Goal: Information Seeking & Learning: Learn about a topic

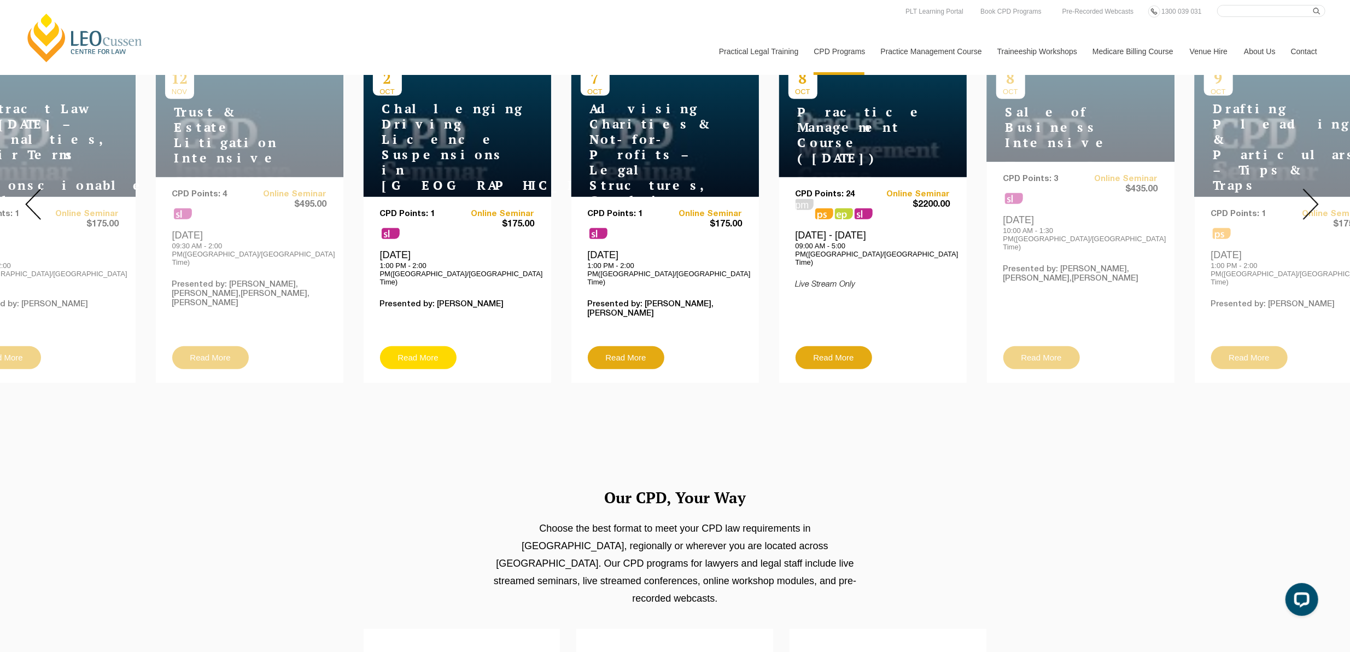
click at [401, 346] on link "Read More" at bounding box center [418, 357] width 77 height 23
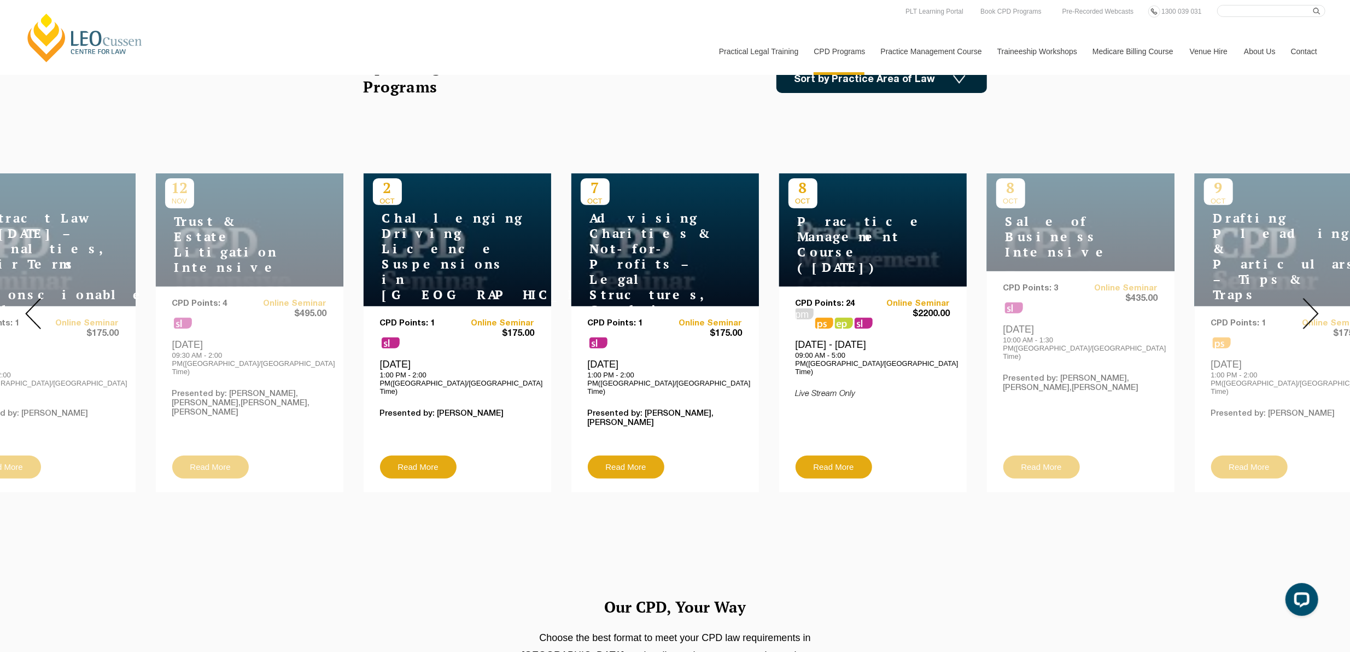
click at [1312, 329] on div at bounding box center [1310, 313] width 79 height 373
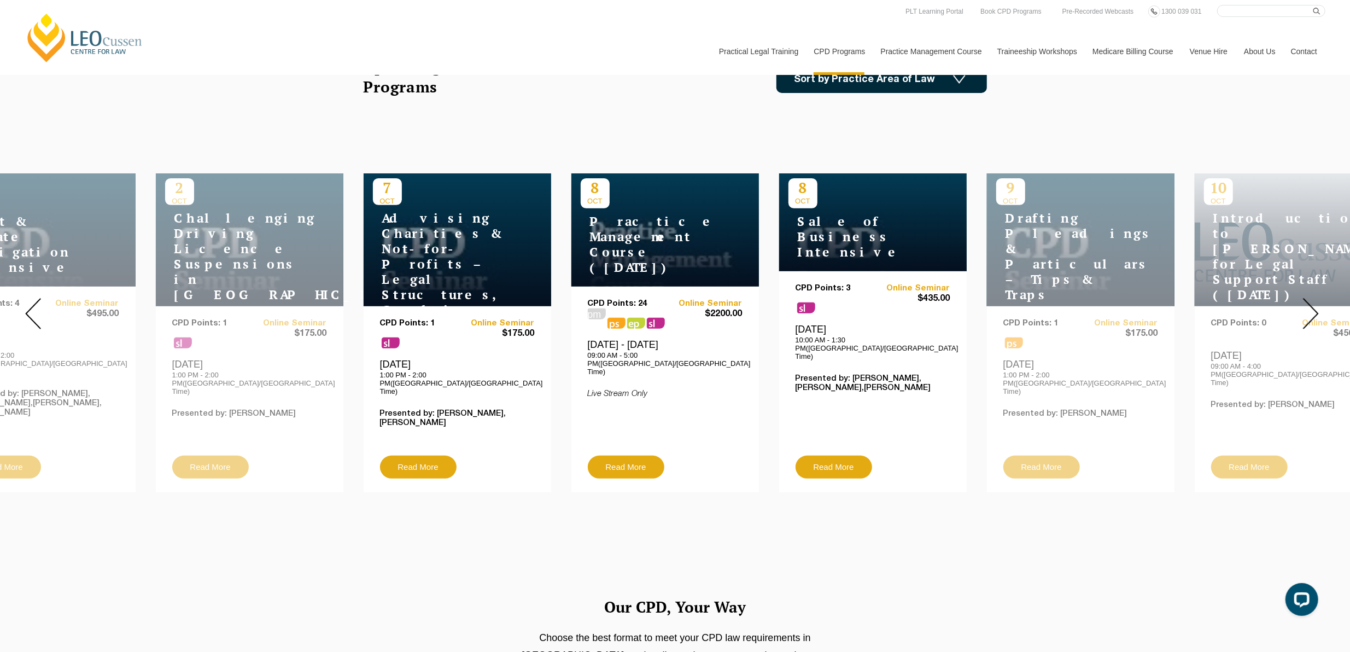
click at [1312, 329] on div at bounding box center [1310, 313] width 79 height 373
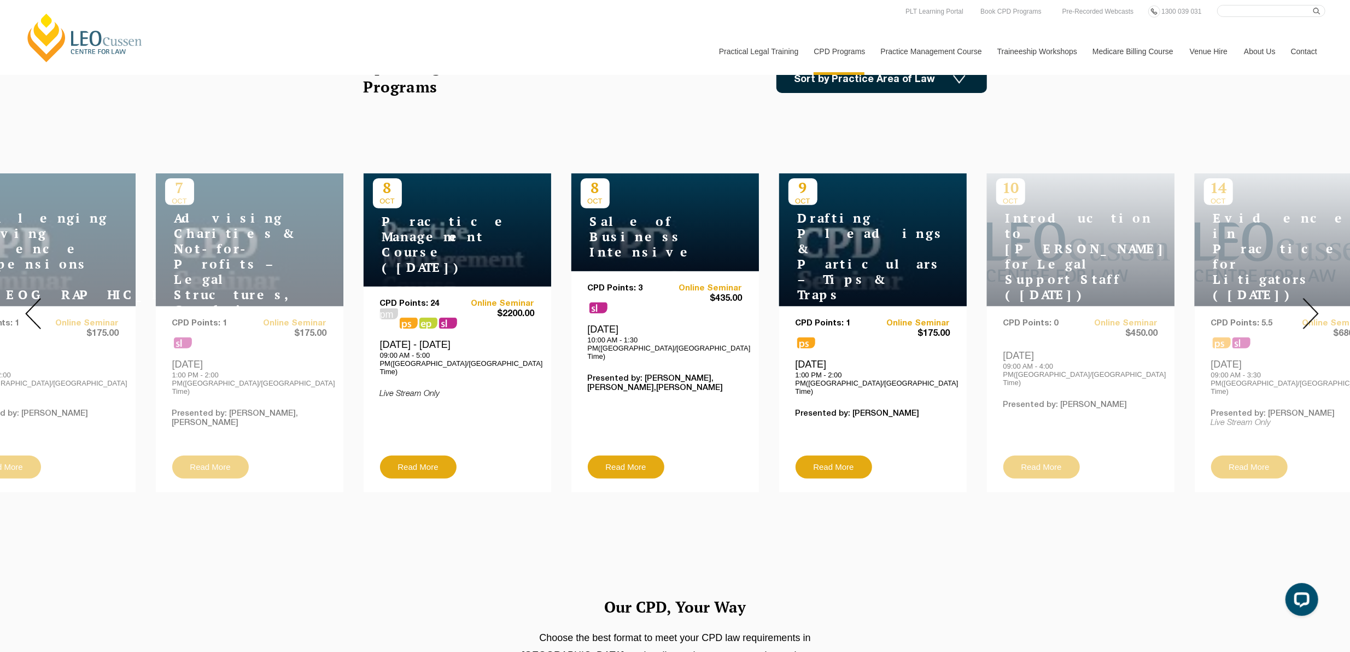
click at [1311, 319] on img at bounding box center [1311, 313] width 16 height 31
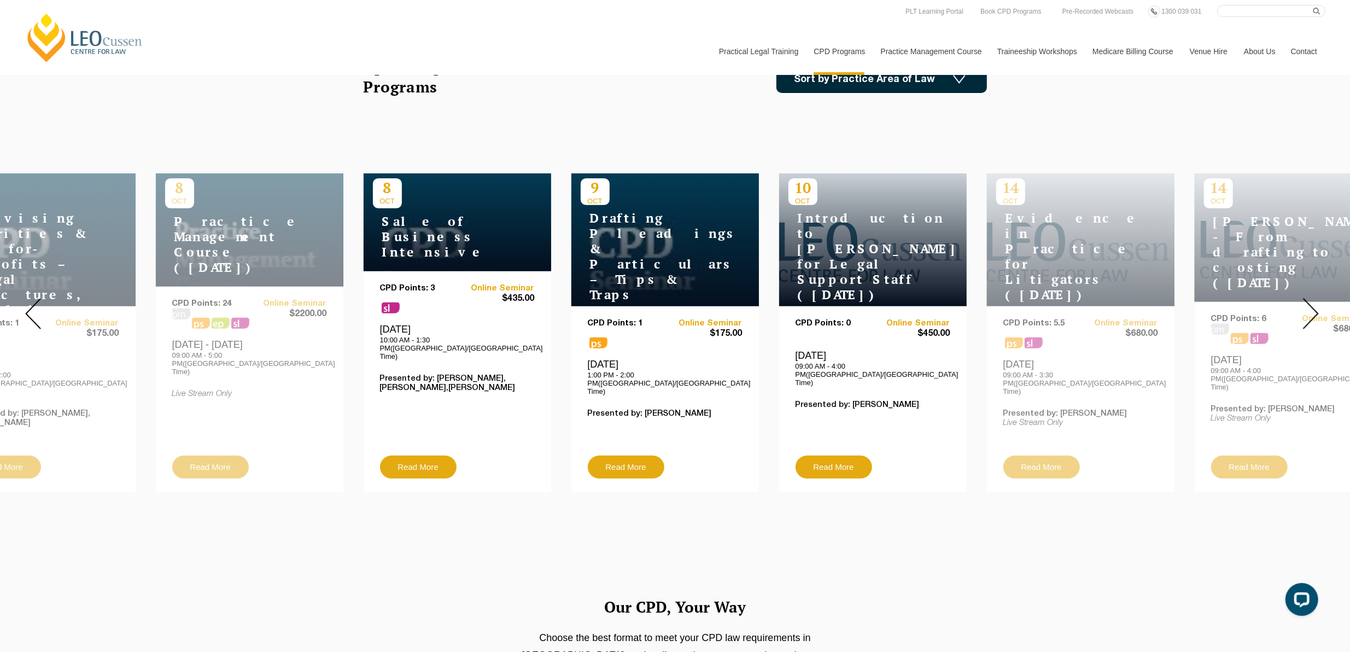
click at [1311, 319] on img at bounding box center [1311, 313] width 16 height 31
click at [1311, 305] on img at bounding box center [1311, 313] width 16 height 31
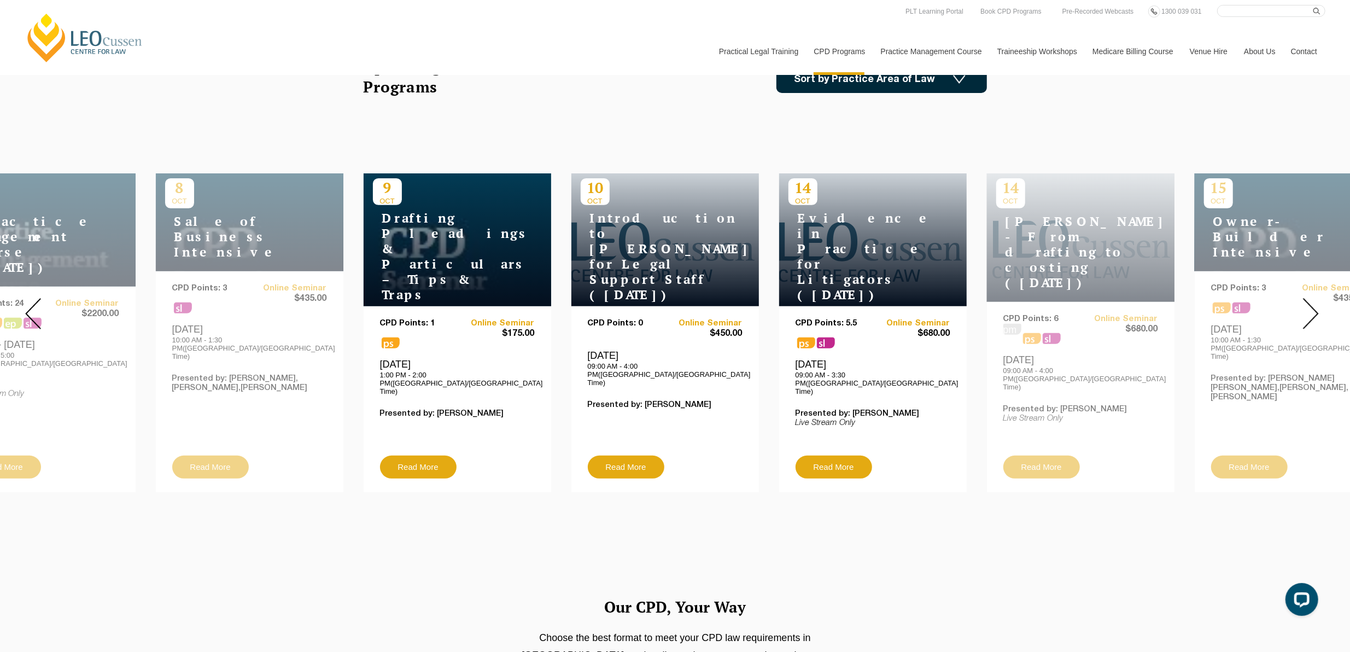
click at [1311, 305] on img at bounding box center [1311, 313] width 16 height 31
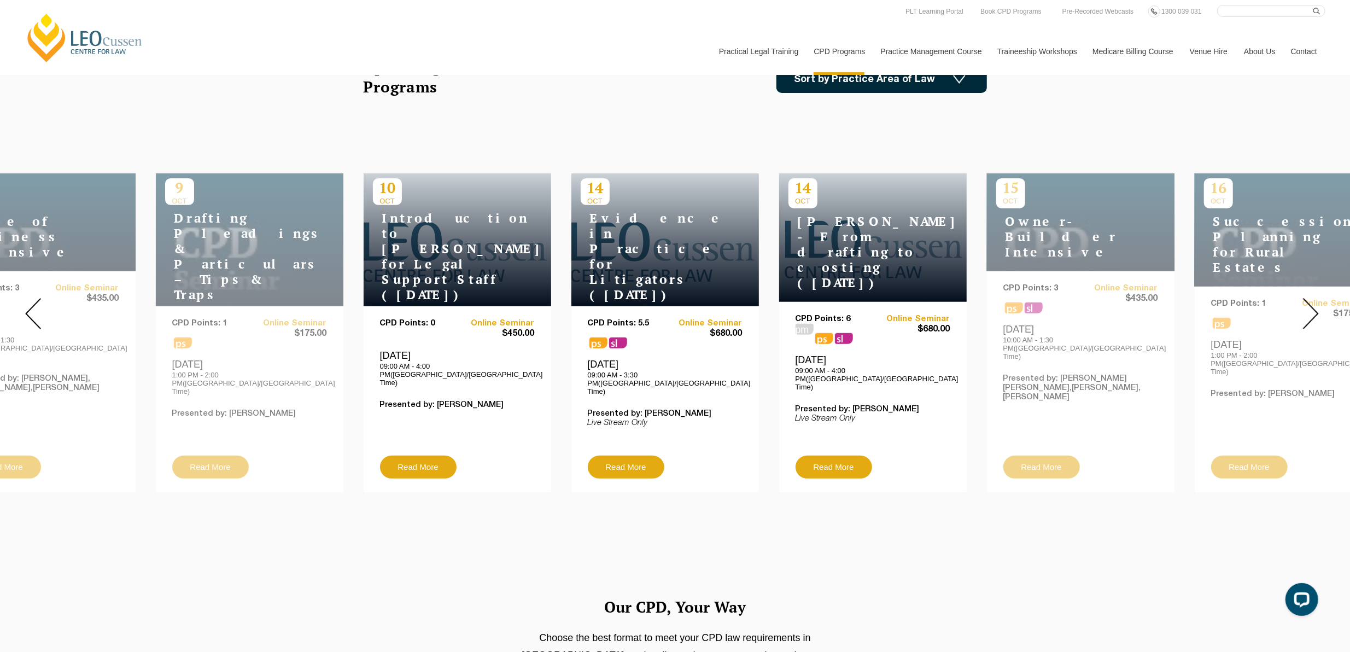
drag, startPoint x: 828, startPoint y: 227, endPoint x: 807, endPoint y: 137, distance: 92.6
click at [805, 128] on div "30 OCT AI Generated Inventions & Patents – Navigating Legal Uncertainty CPD Poi…" at bounding box center [675, 313] width 1350 height 373
click at [820, 226] on h4 "[PERSON_NAME] - From drafting to costing ([DATE])" at bounding box center [856, 252] width 137 height 77
click at [826, 302] on div "CPD Points: 6 pm ps sl Online Seminar $680.00 Tuesday, 14 October 2025 09:00 AM…" at bounding box center [872, 397] width 187 height 190
click at [826, 456] on link "Read More" at bounding box center [833, 466] width 77 height 23
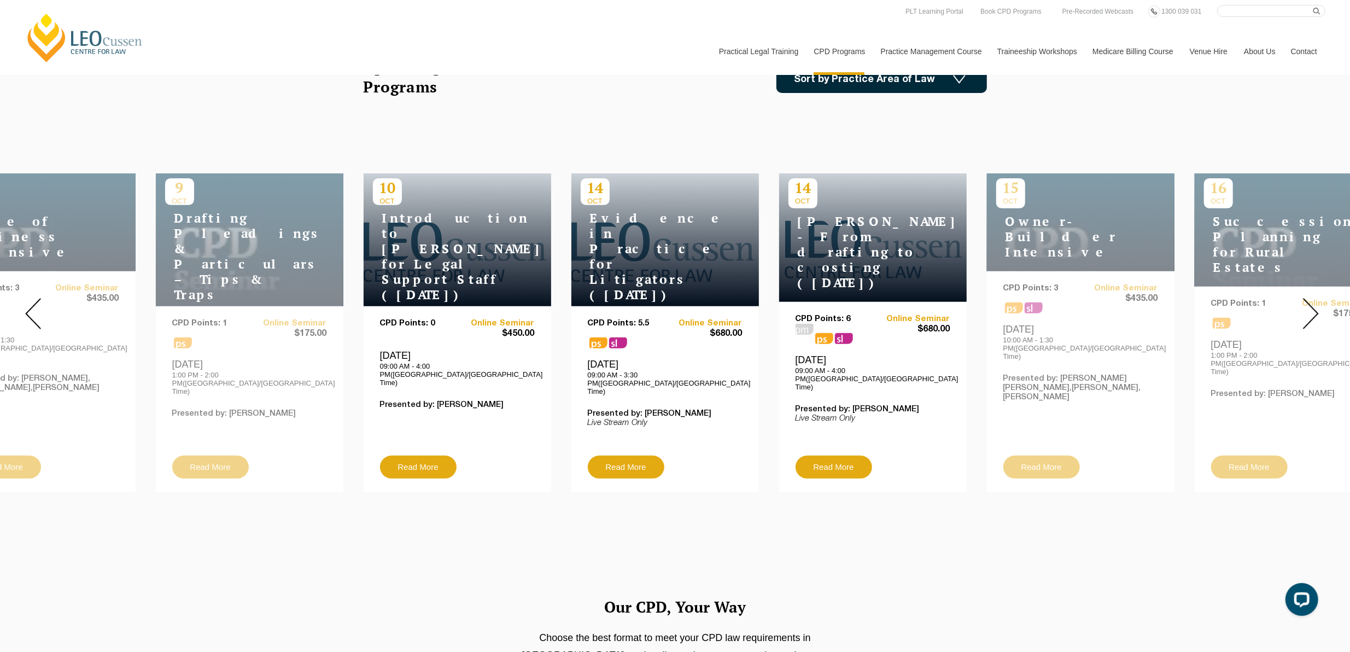
click at [1313, 303] on img at bounding box center [1311, 313] width 16 height 31
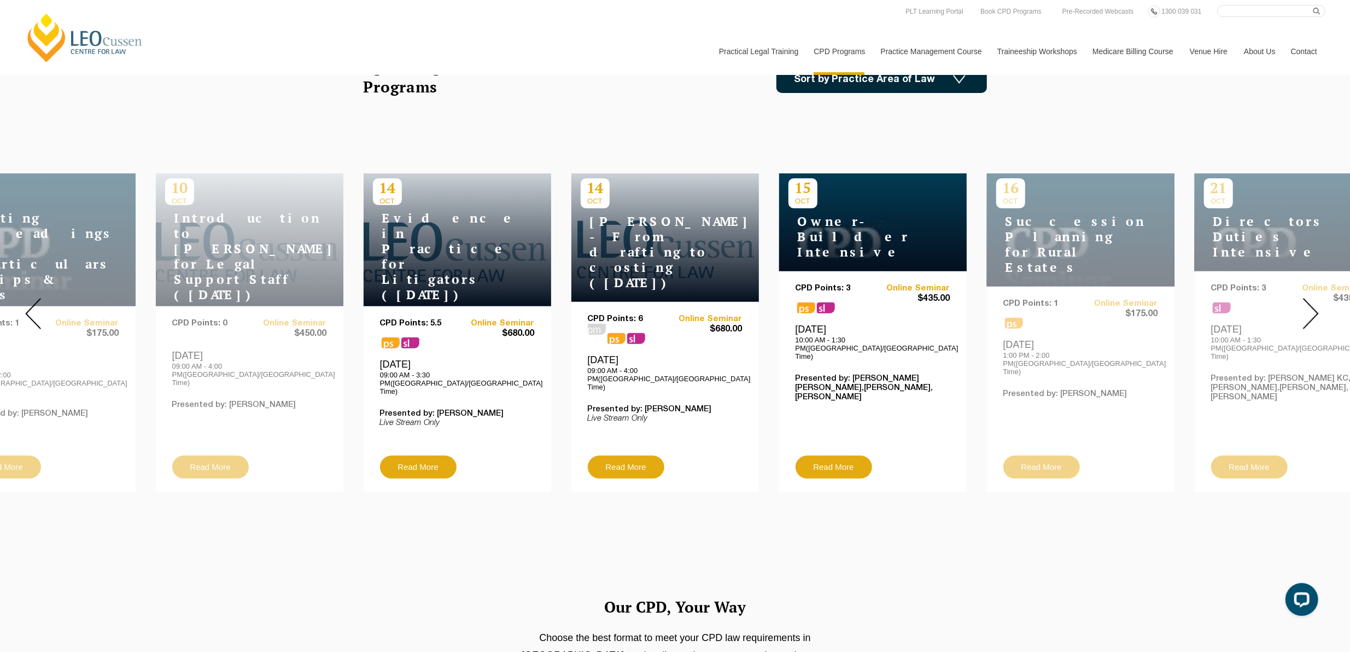
click at [1313, 303] on img at bounding box center [1311, 313] width 16 height 31
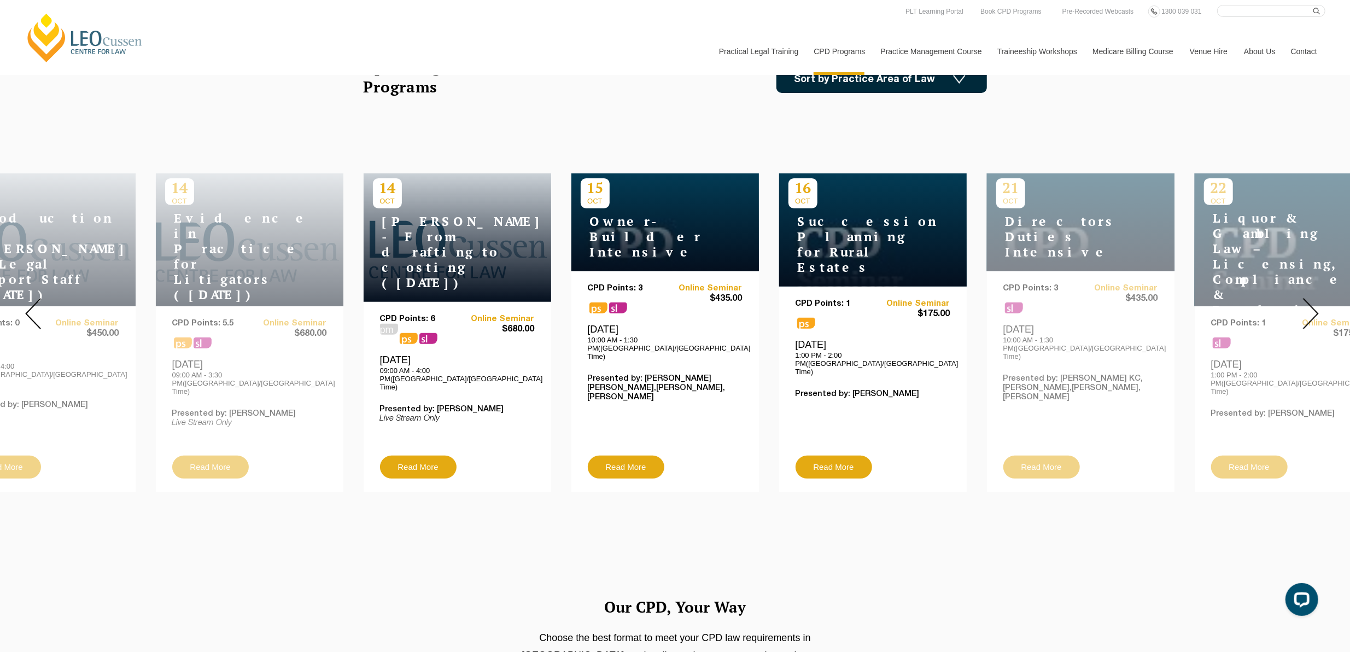
click at [1313, 303] on img at bounding box center [1311, 313] width 16 height 31
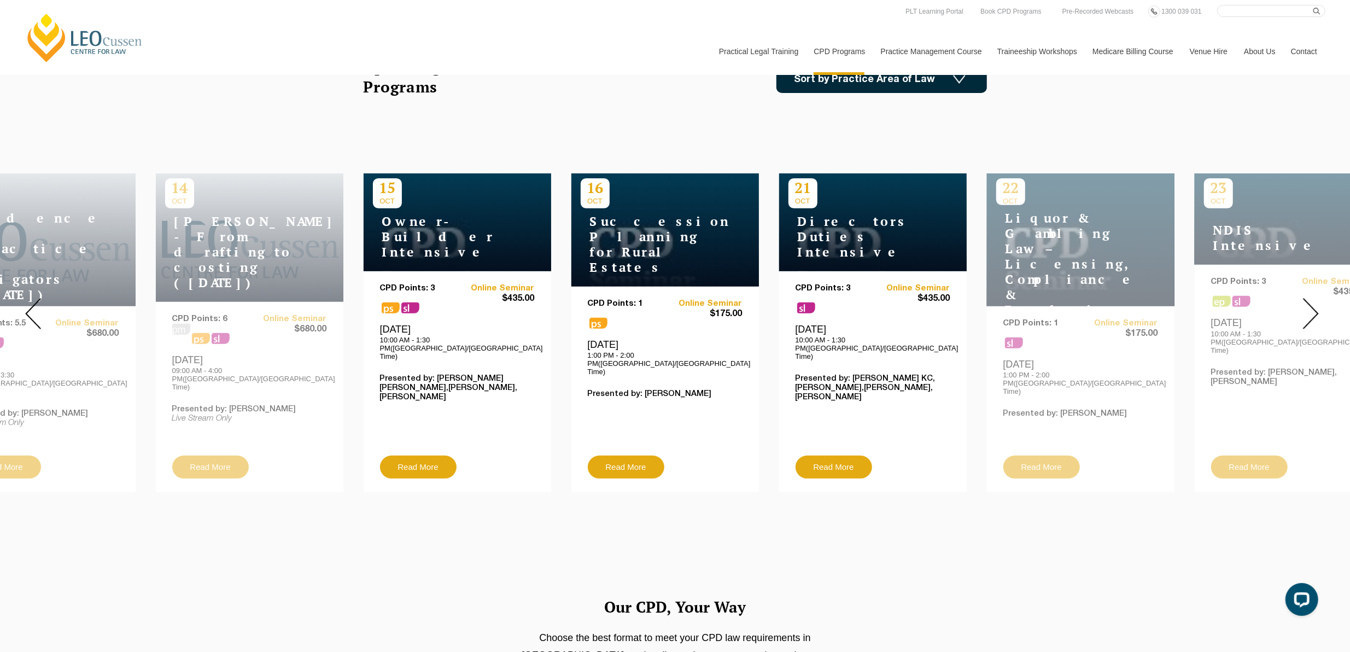
click at [1313, 303] on img at bounding box center [1311, 313] width 16 height 31
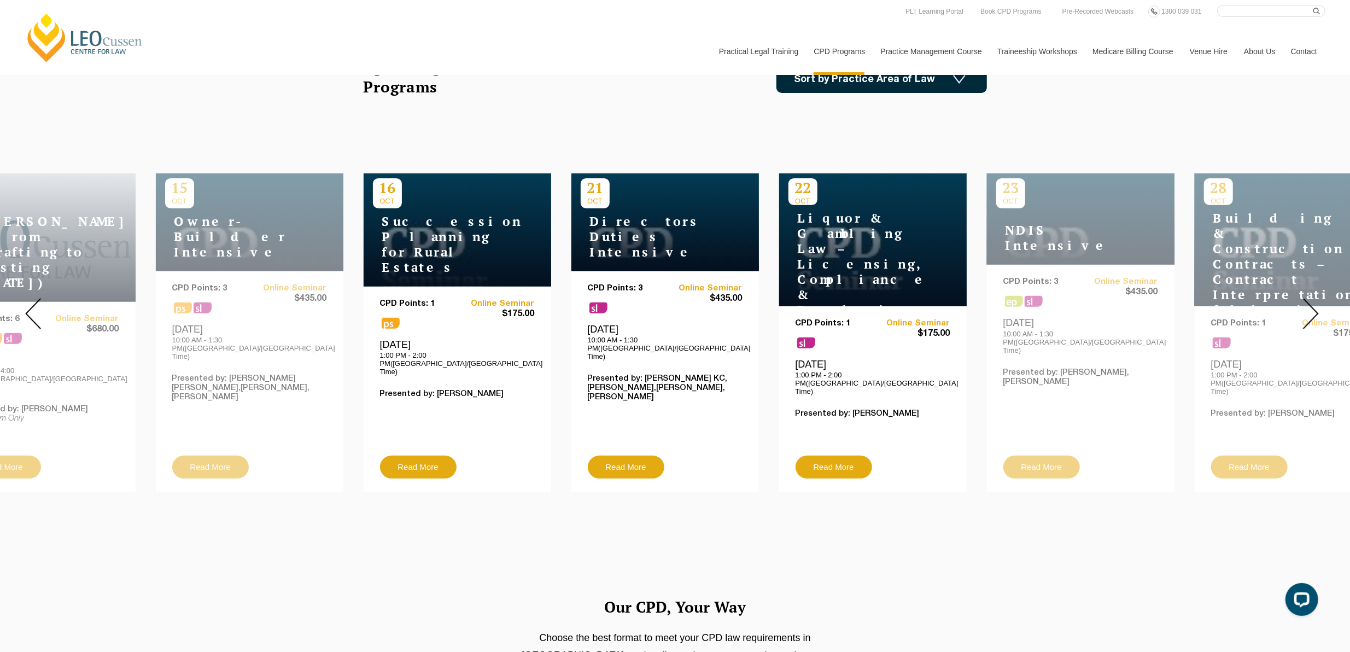
click at [1313, 303] on img at bounding box center [1311, 313] width 16 height 31
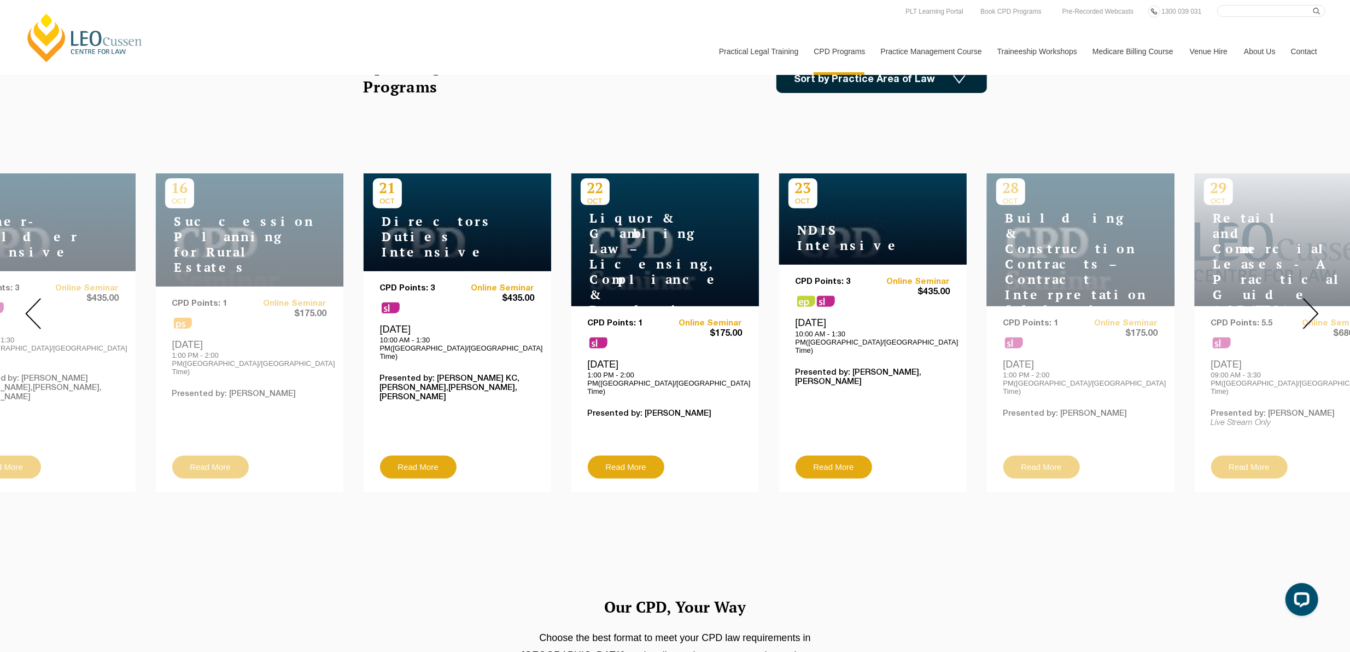
click at [1313, 303] on img at bounding box center [1311, 313] width 16 height 31
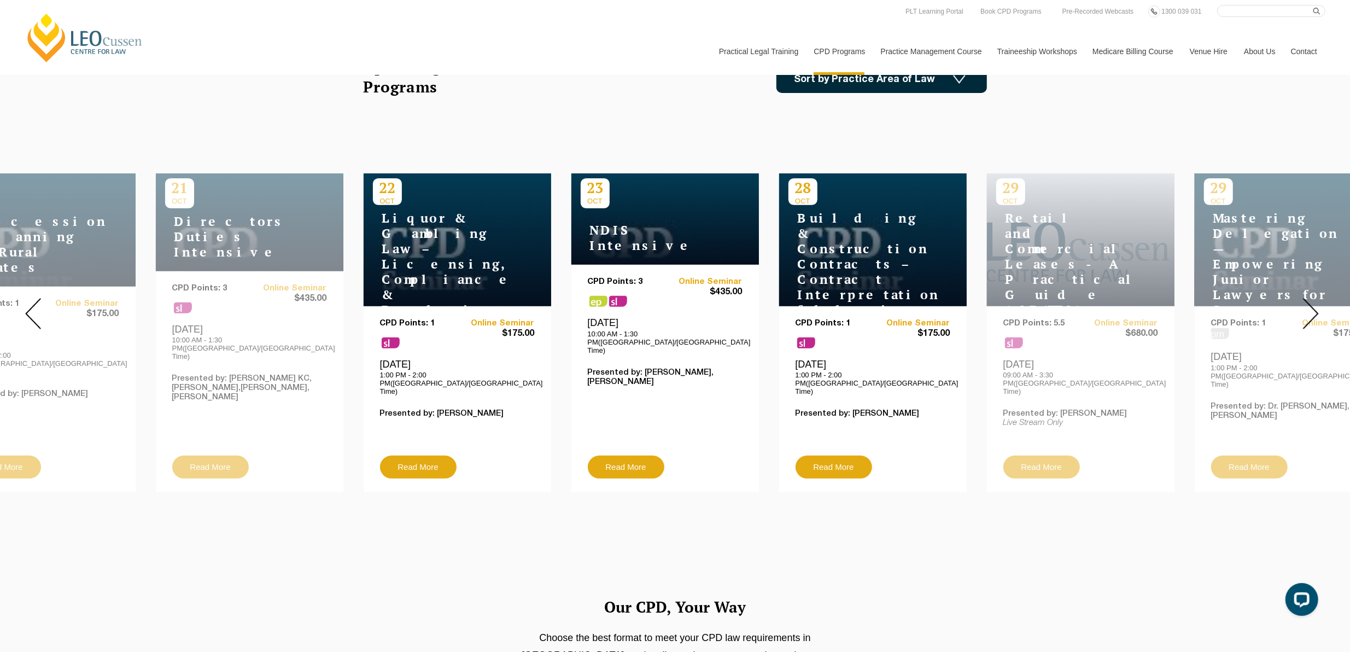
click at [1313, 303] on img at bounding box center [1311, 313] width 16 height 31
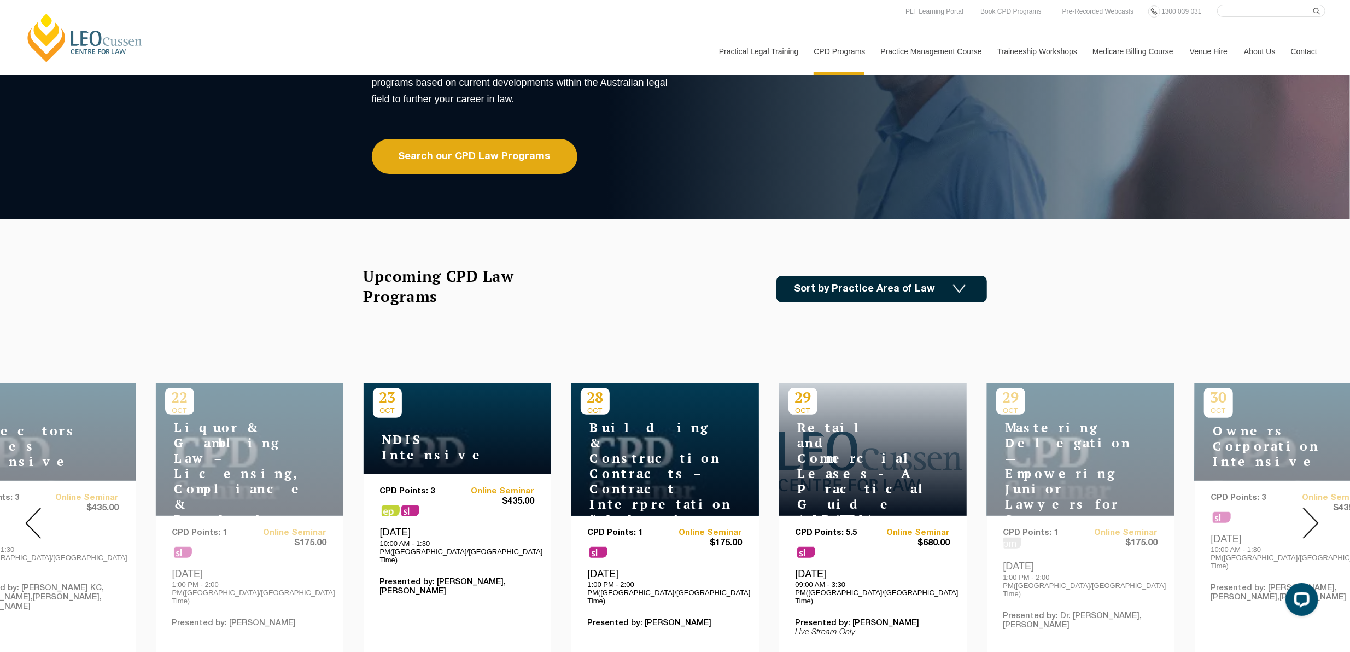
scroll to position [109, 0]
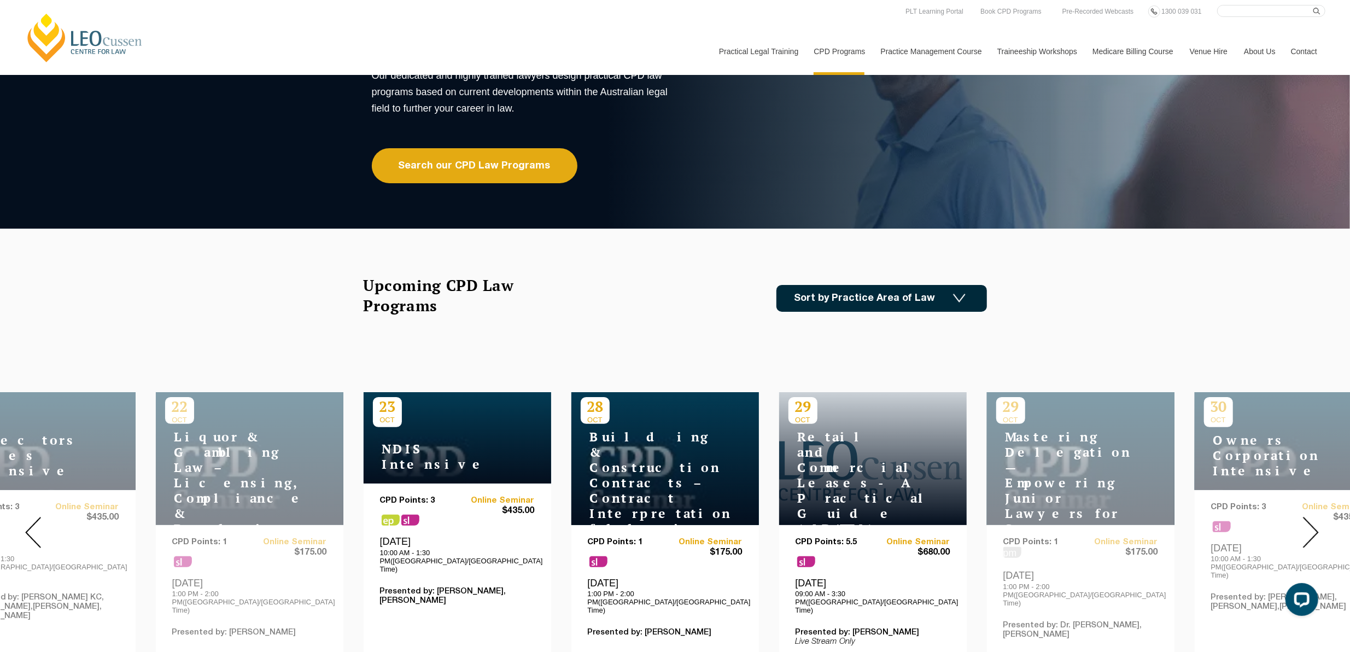
click at [845, 291] on link "Sort by Practice Area of Law" at bounding box center [881, 298] width 210 height 27
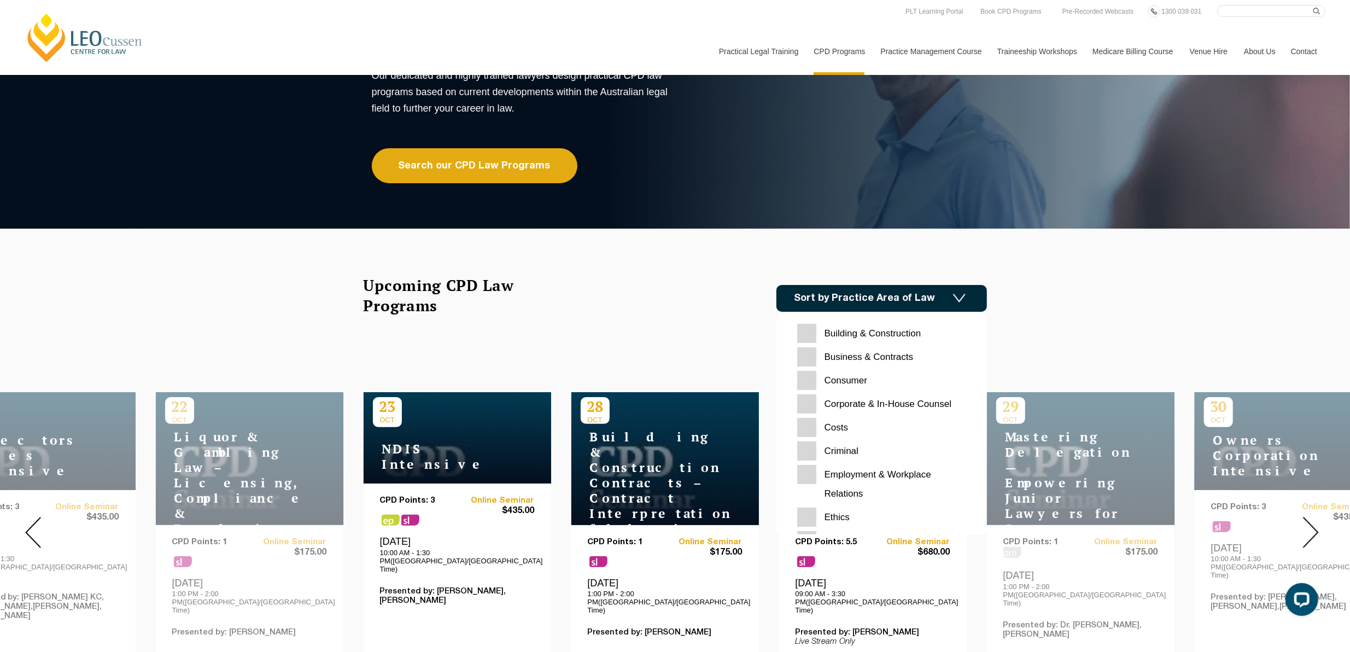
drag, startPoint x: 806, startPoint y: 419, endPoint x: 941, endPoint y: 466, distance: 143.5
click at [941, 466] on div "Building & Construction Business & Contracts Consumer Corporate & In-House Coun…" at bounding box center [881, 597] width 169 height 547
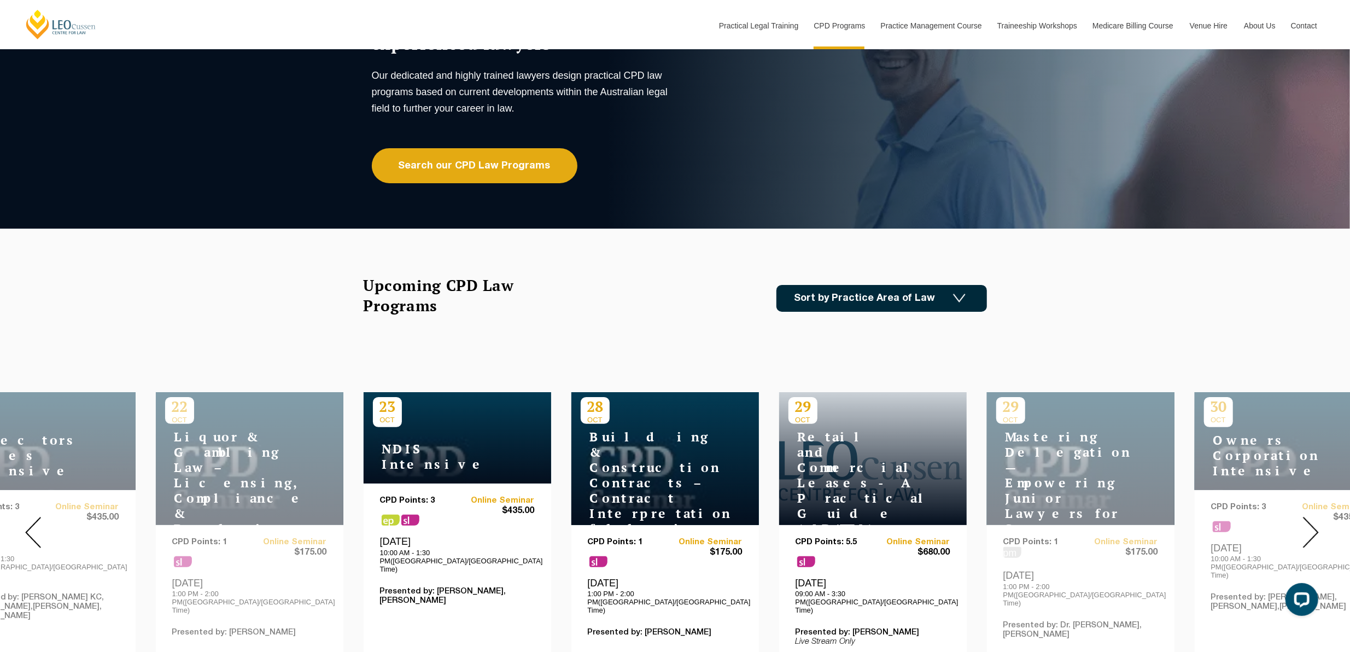
scroll to position [219, 0]
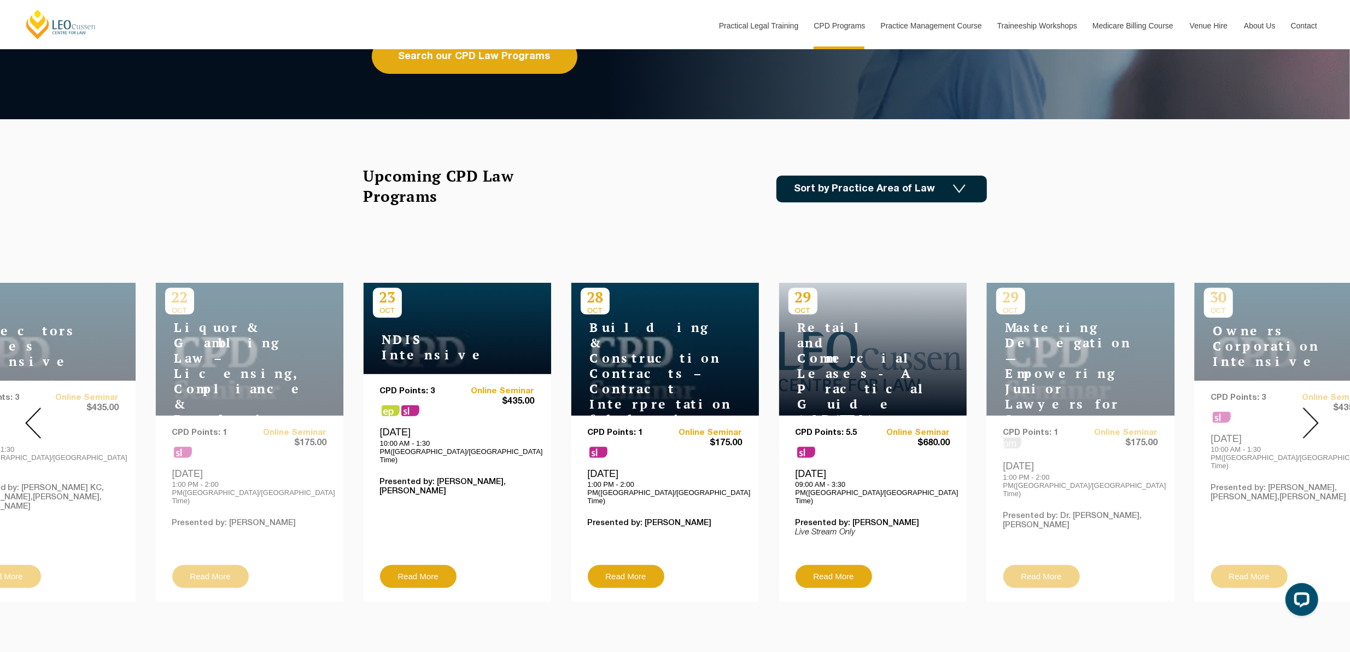
click at [883, 192] on link "Sort by Practice Area of Law" at bounding box center [881, 188] width 210 height 27
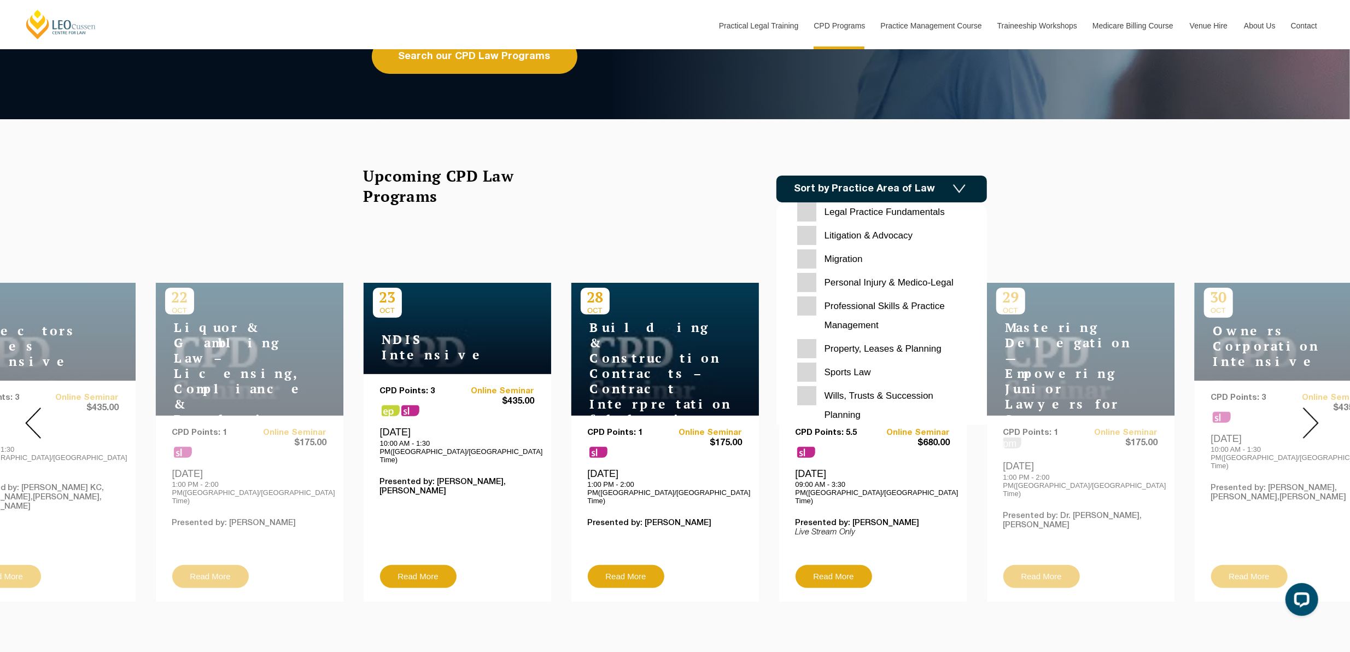
scroll to position [345, 0]
click at [804, 360] on Law "Sports Law" at bounding box center [881, 363] width 169 height 19
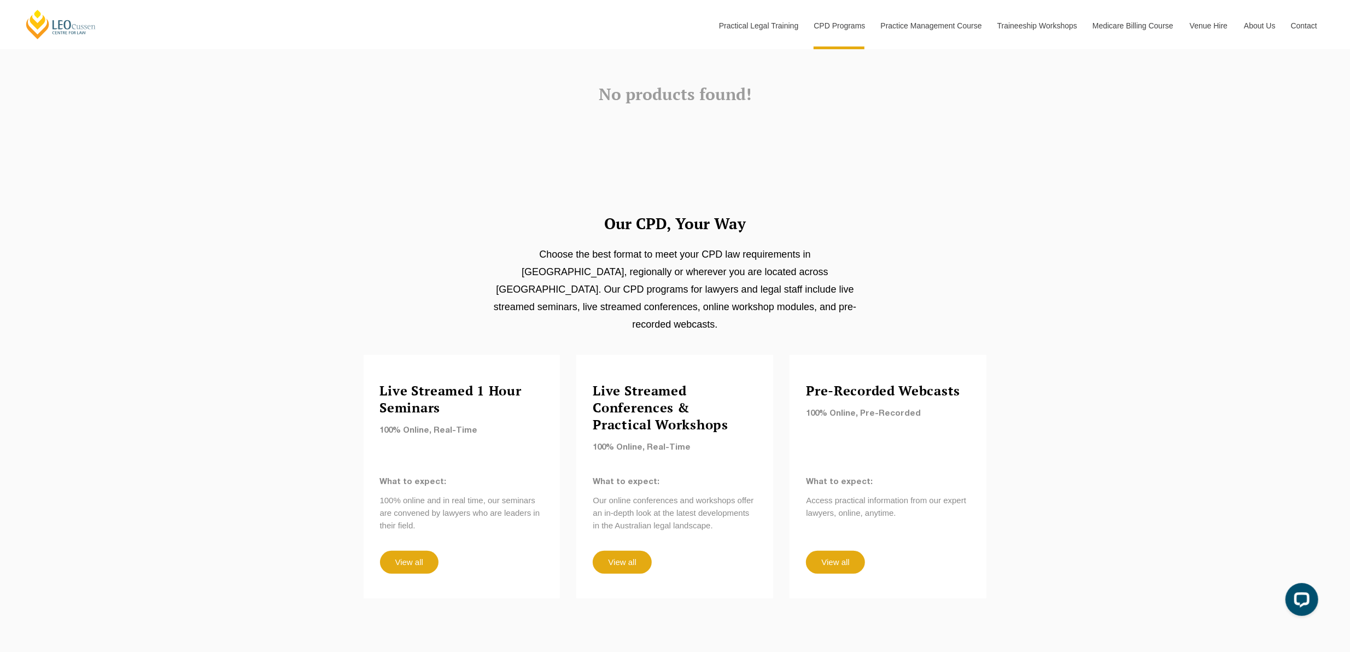
scroll to position [219, 0]
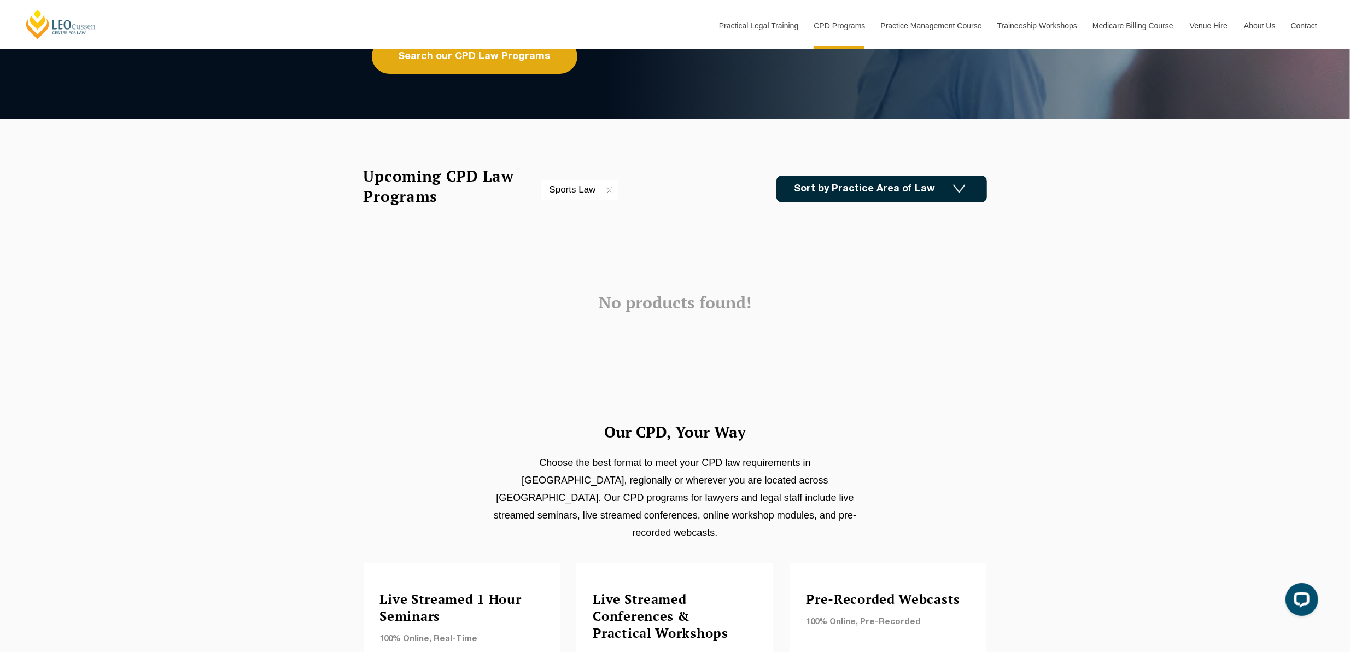
click at [854, 190] on link "Sort by Practice Area of Law" at bounding box center [881, 188] width 210 height 27
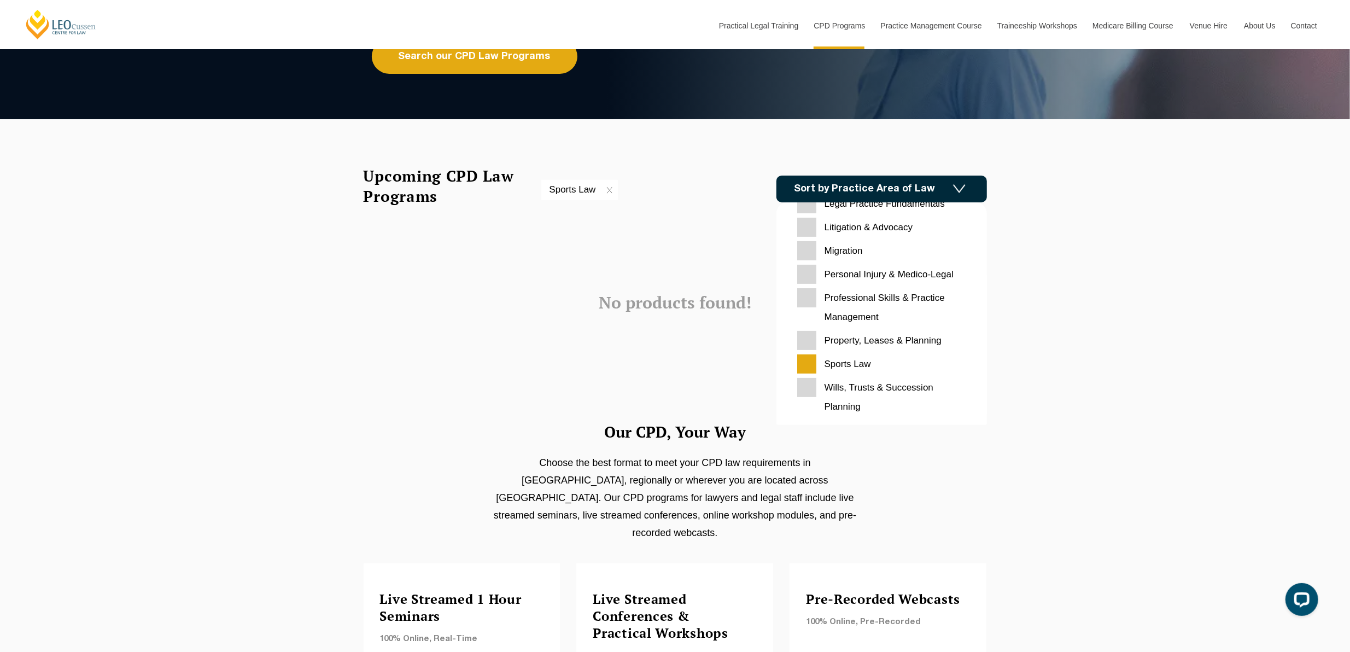
click at [810, 389] on Planning "Wills, Trusts & Succession Planning" at bounding box center [881, 397] width 169 height 38
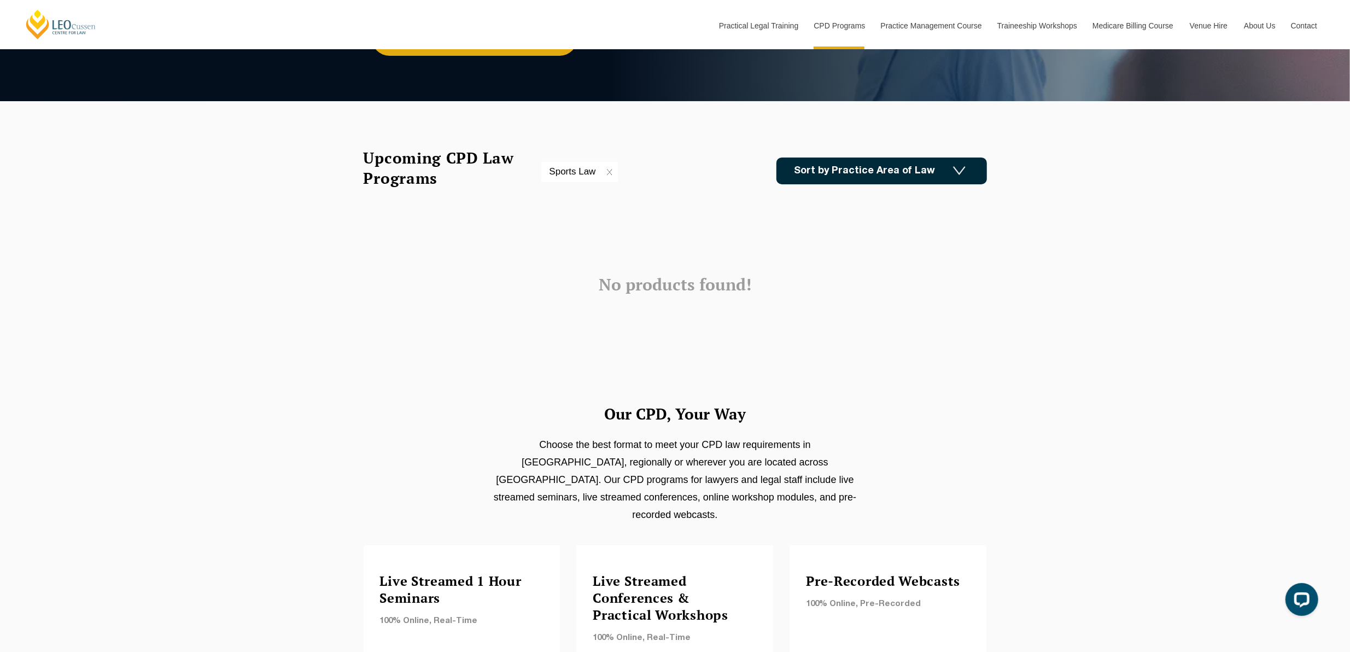
scroll to position [219, 0]
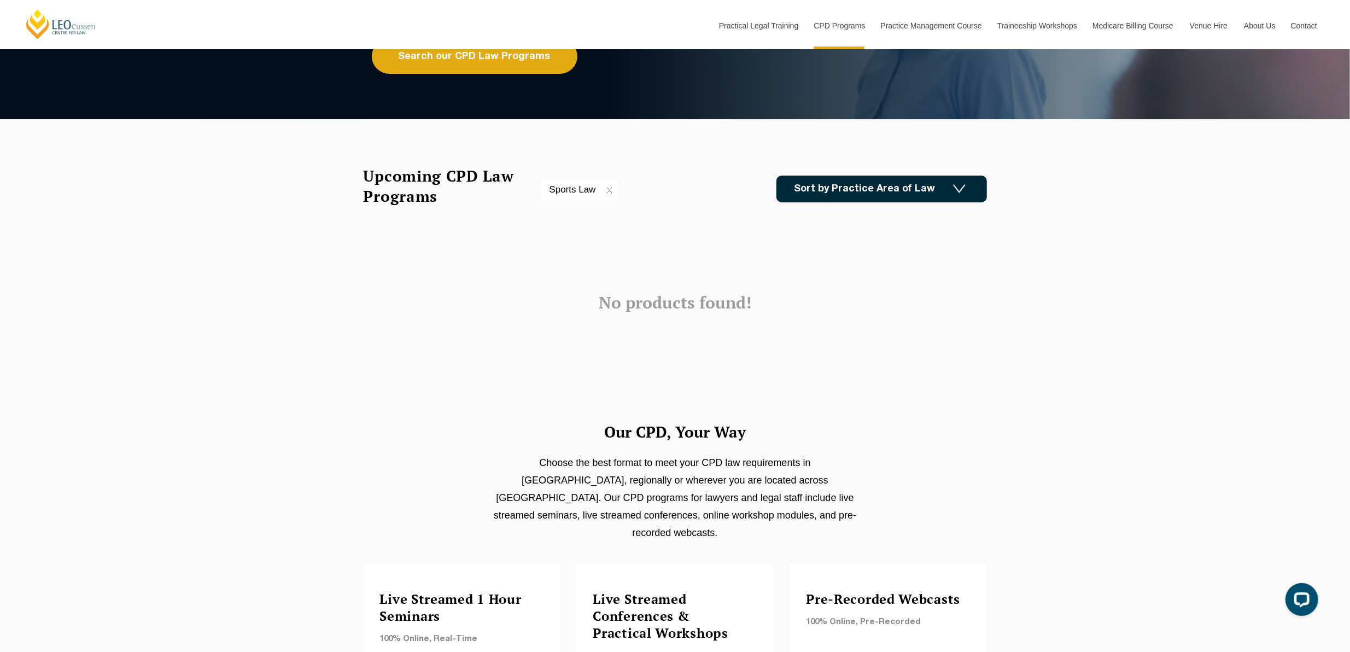
click at [854, 192] on link "Sort by Practice Area of Law" at bounding box center [881, 188] width 210 height 27
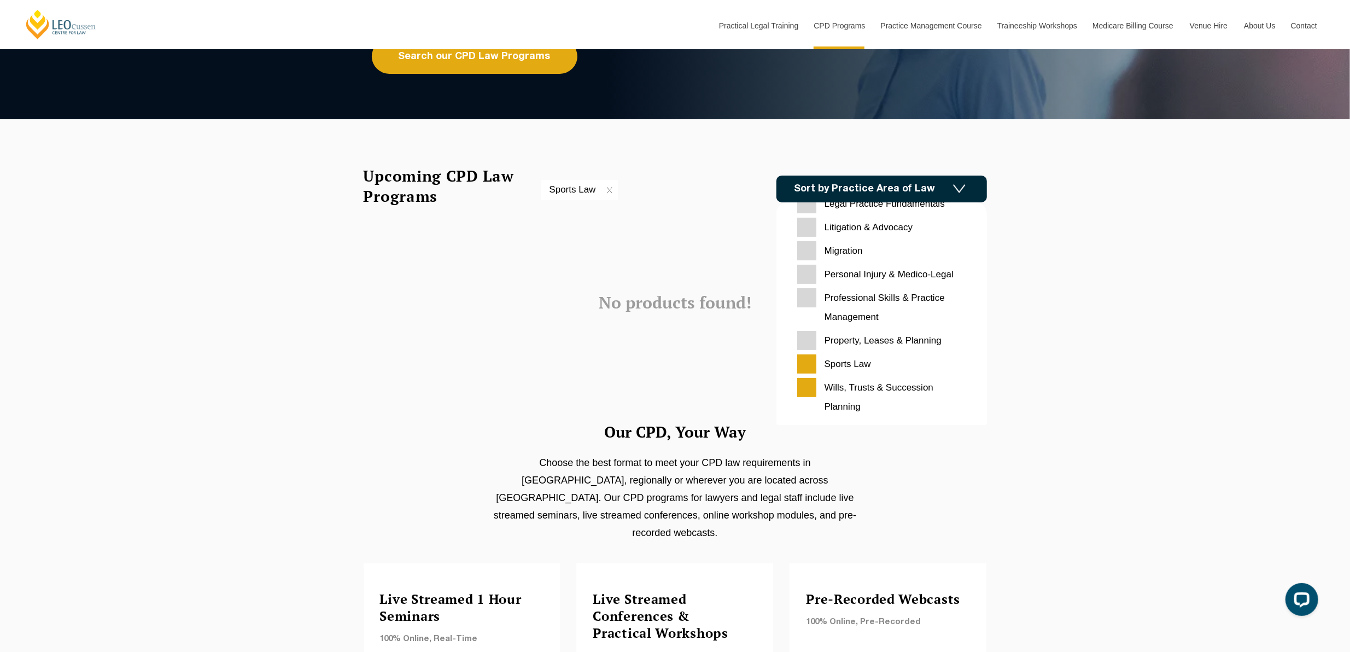
click at [817, 361] on Law "Sports Law" at bounding box center [881, 363] width 169 height 19
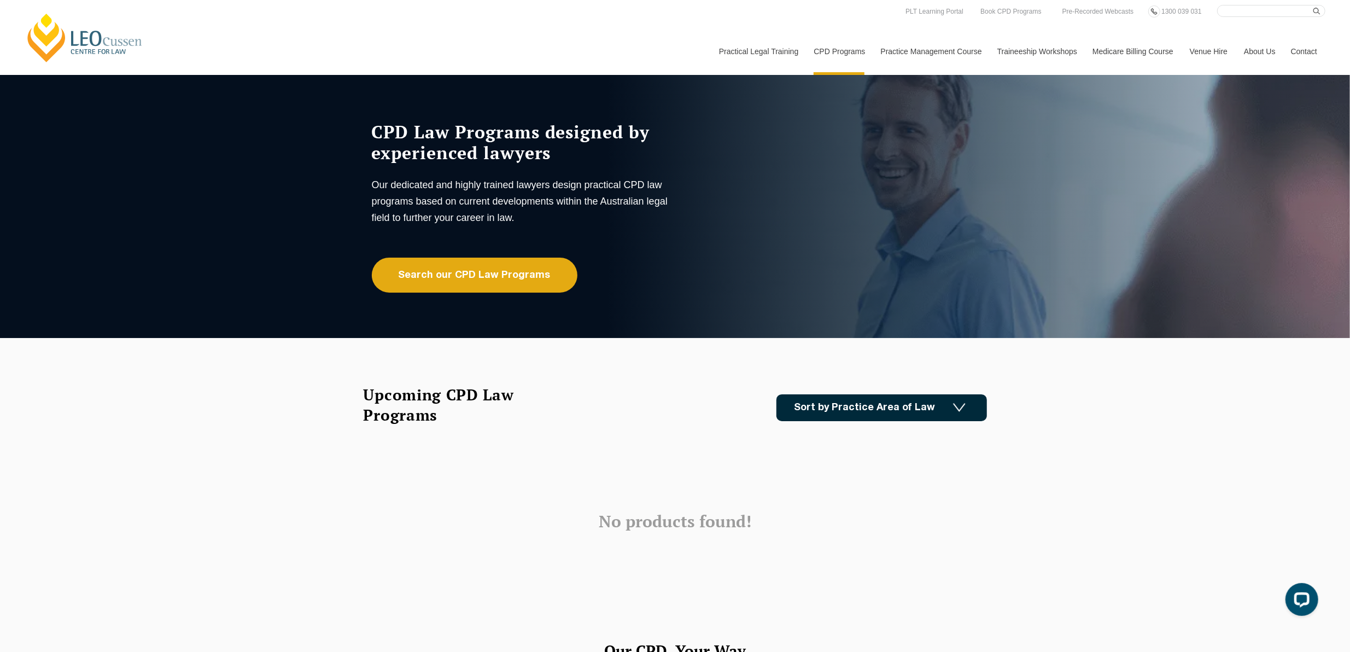
click at [820, 413] on link "Sort by Practice Area of Law" at bounding box center [881, 407] width 210 height 27
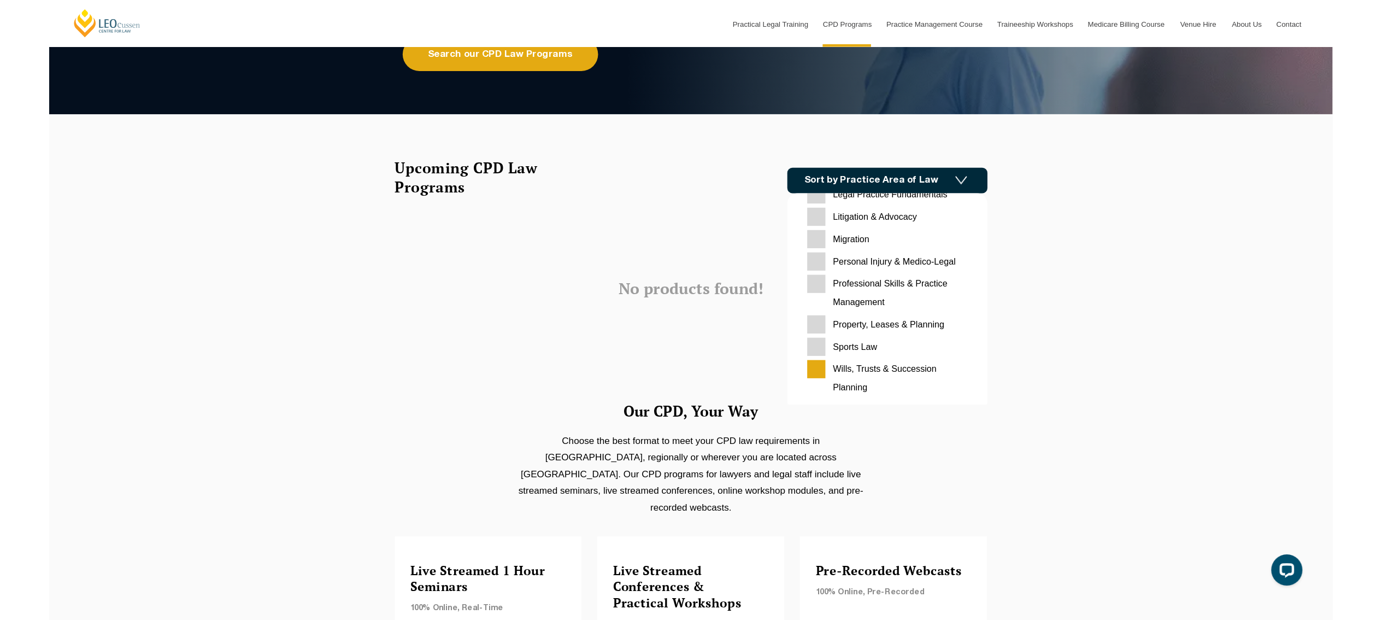
scroll to position [219, 0]
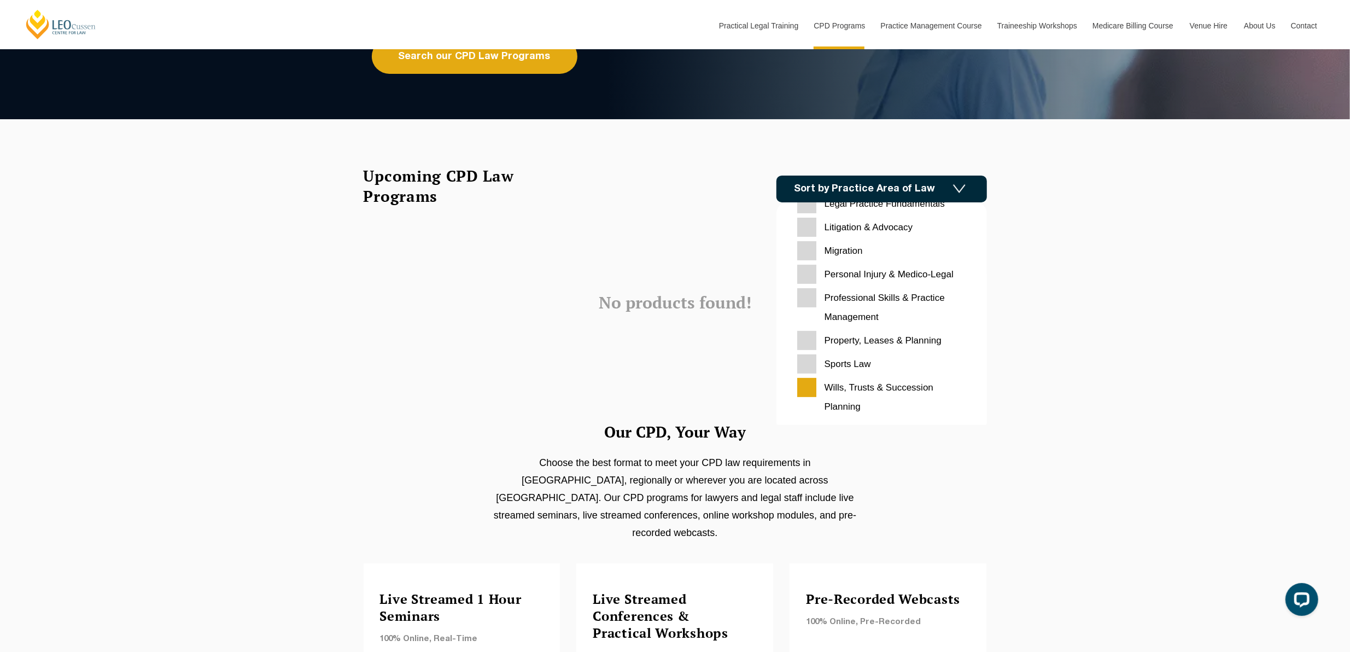
click at [811, 388] on Planning "Wills, Trusts & Succession Planning" at bounding box center [881, 397] width 169 height 38
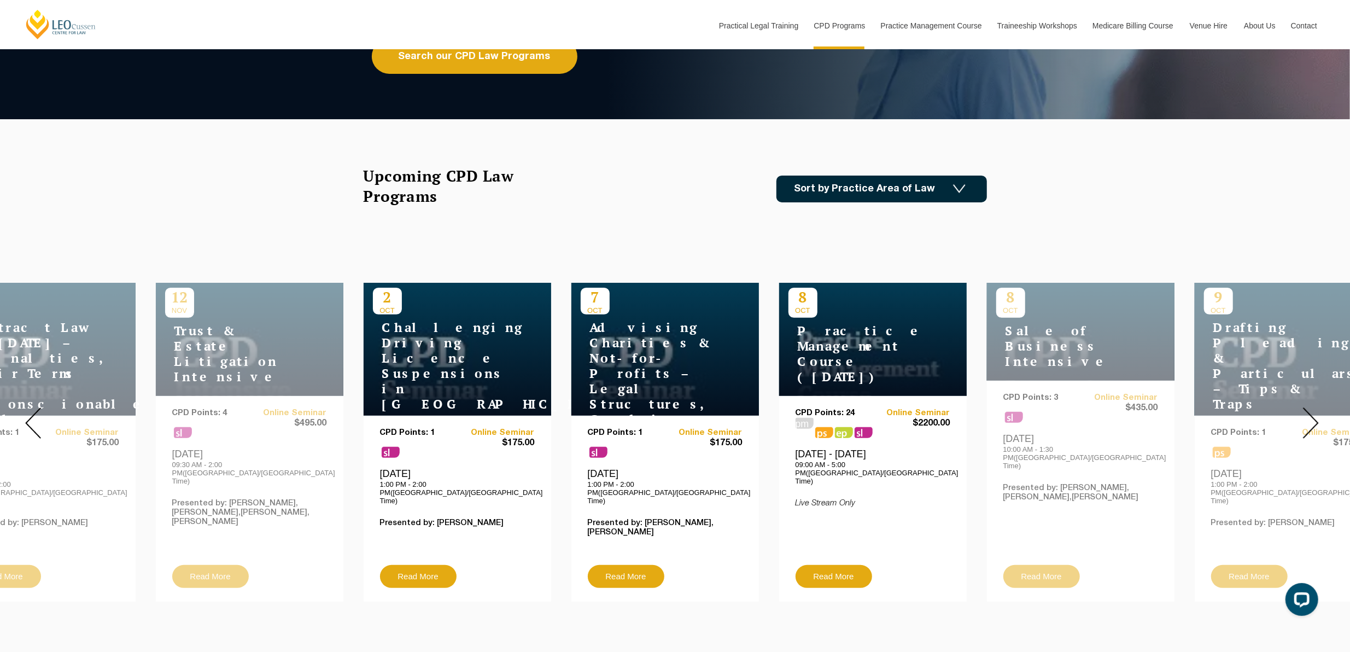
click at [1323, 413] on div at bounding box center [1310, 422] width 79 height 373
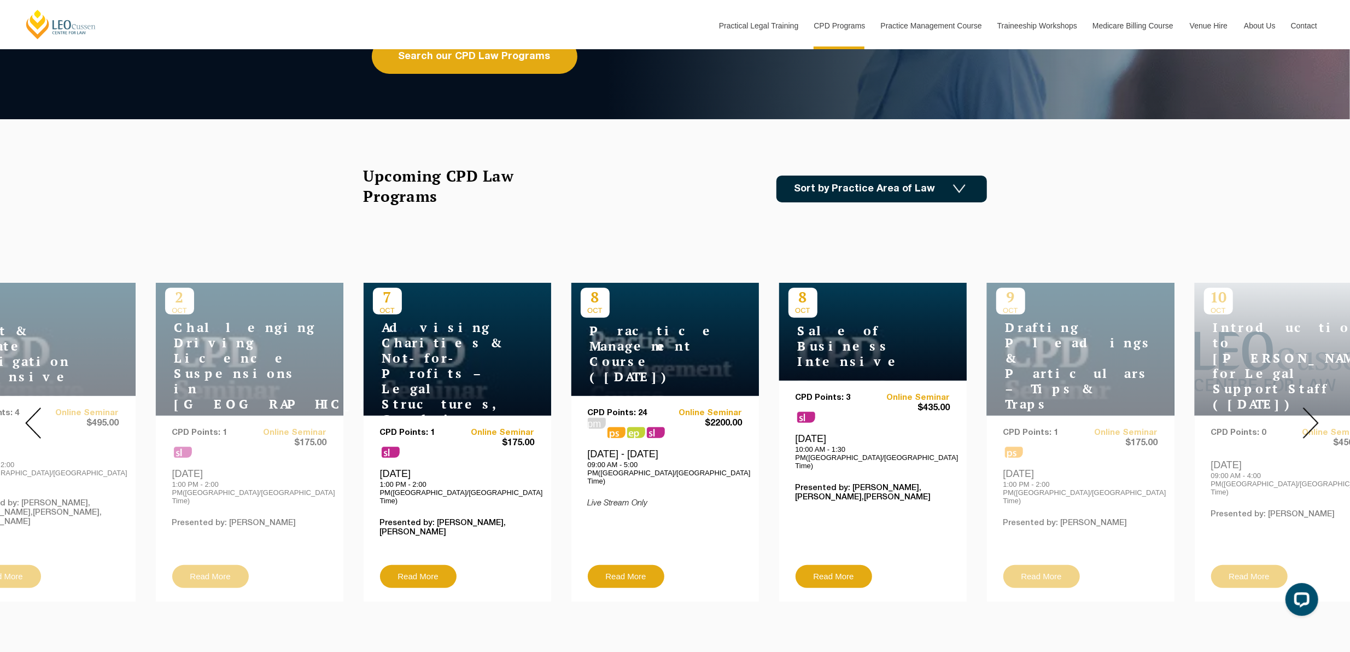
click at [1323, 413] on div at bounding box center [1310, 422] width 79 height 373
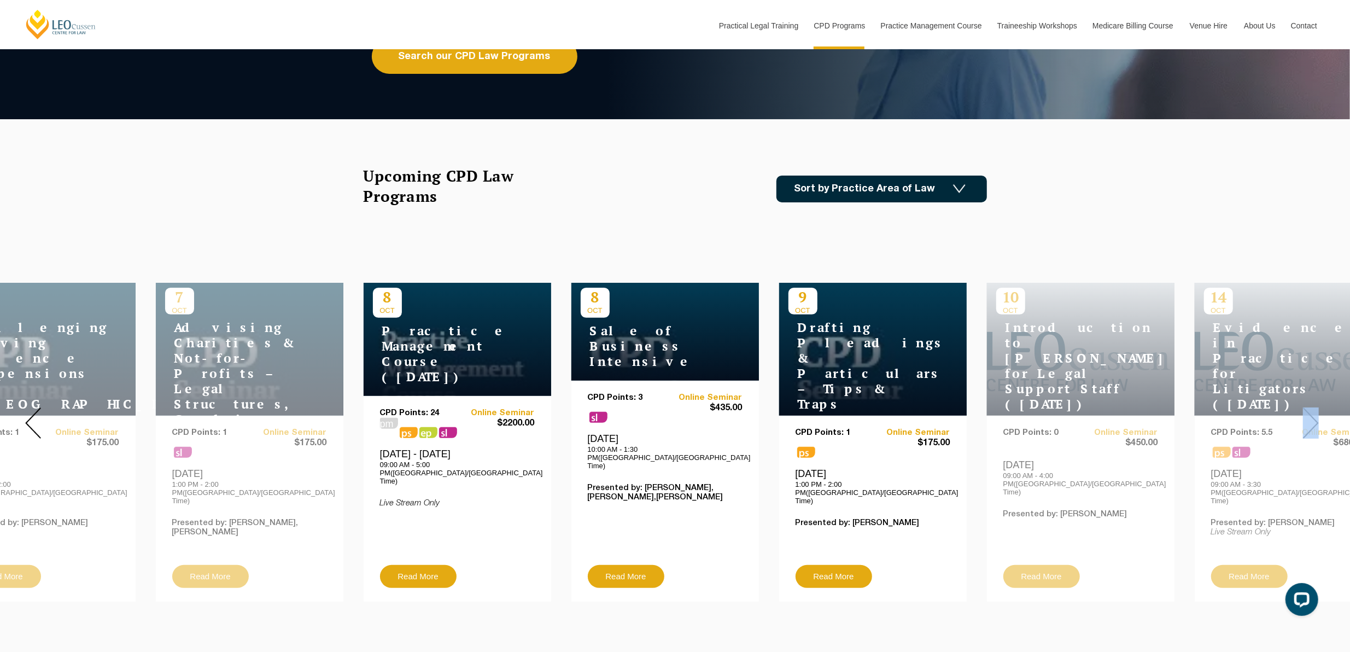
click at [1323, 413] on div at bounding box center [1310, 422] width 79 height 373
click at [1318, 415] on div at bounding box center [1310, 422] width 79 height 373
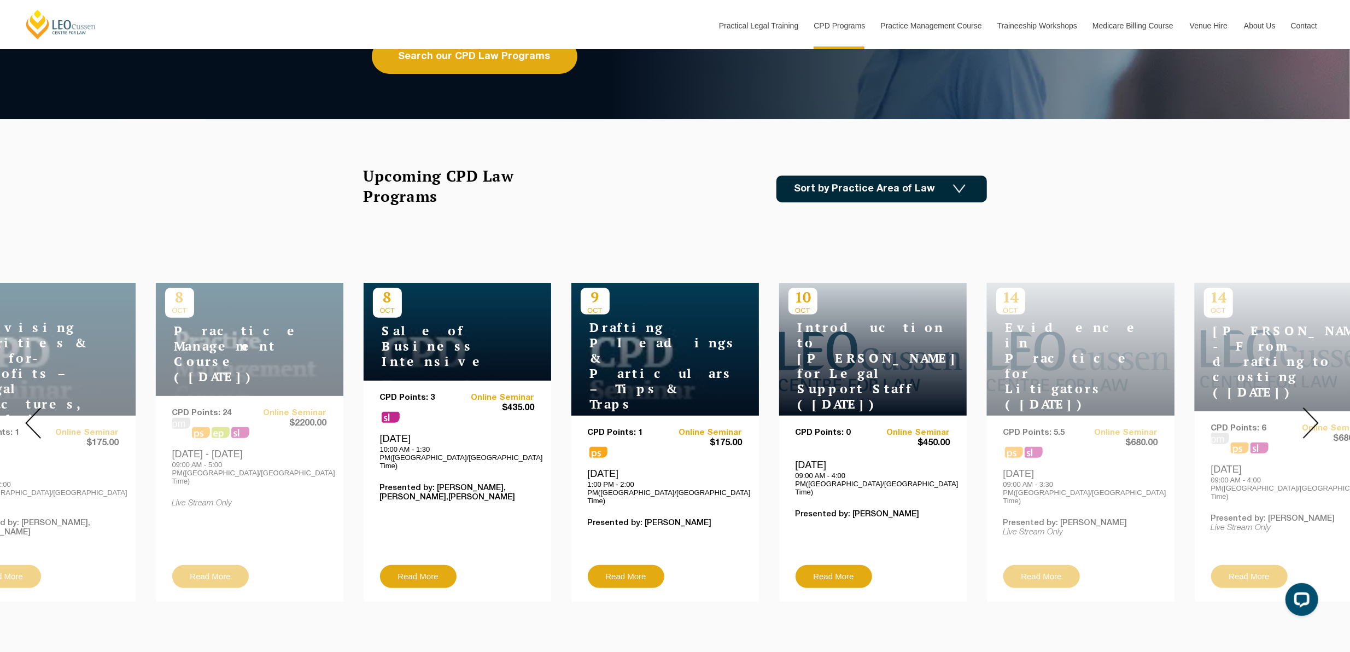
click at [1318, 415] on div at bounding box center [1310, 422] width 79 height 373
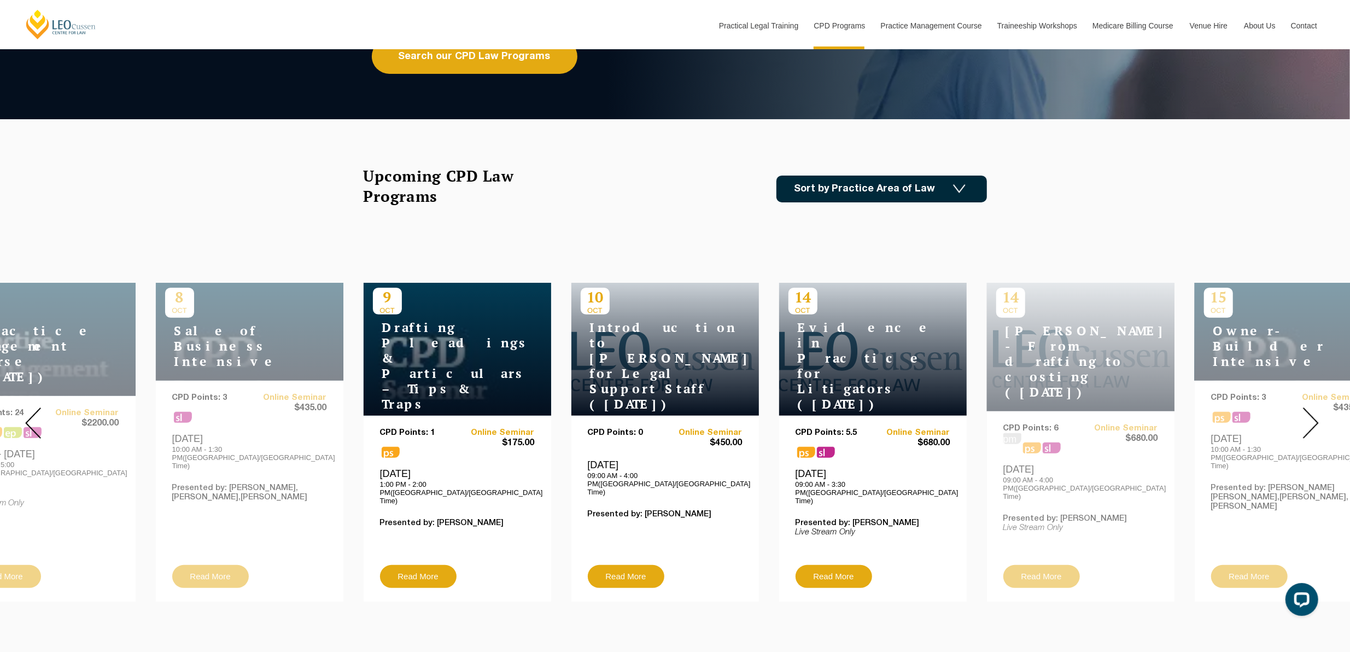
click at [1318, 415] on div at bounding box center [1310, 422] width 79 height 373
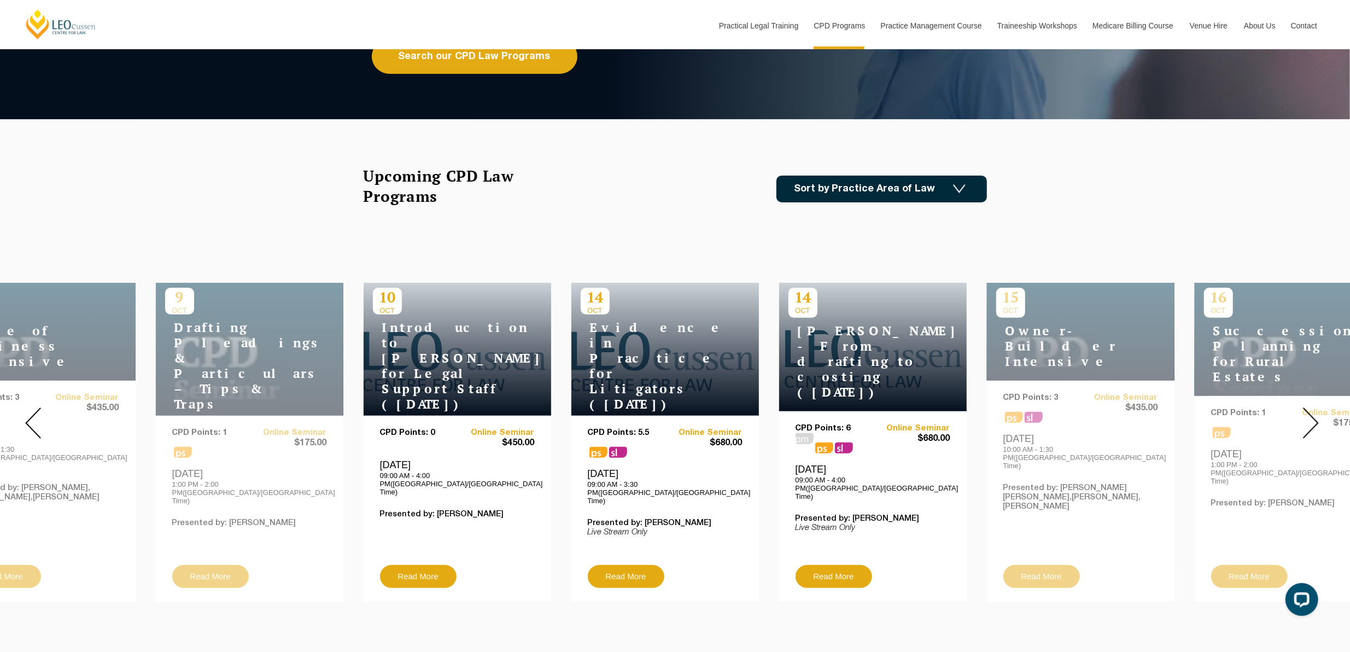
click at [1318, 415] on div at bounding box center [1310, 422] width 79 height 373
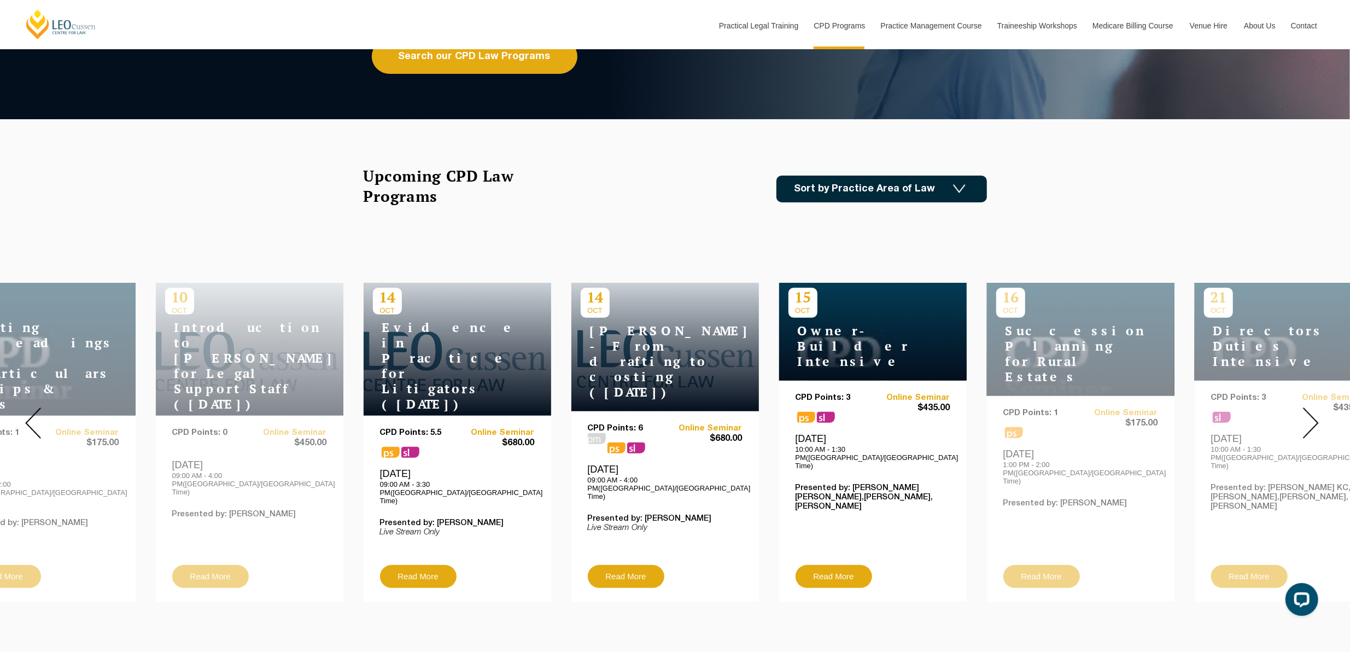
click at [1318, 415] on div at bounding box center [1310, 422] width 79 height 373
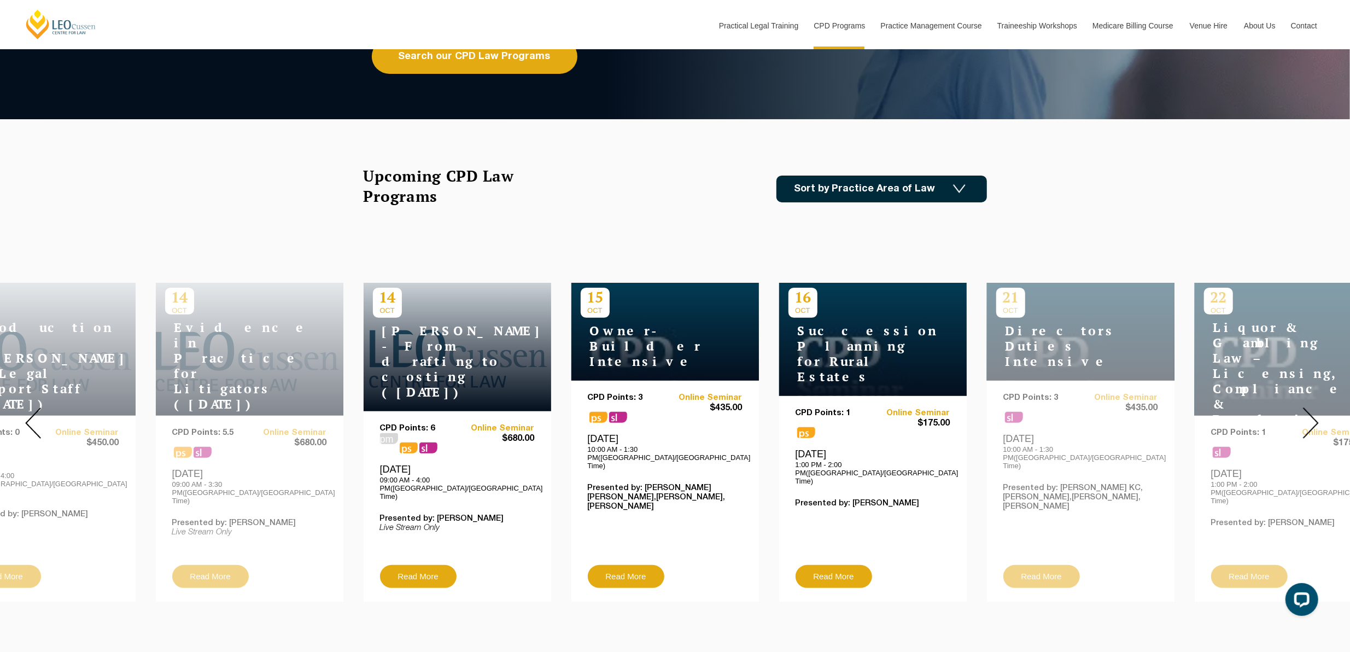
click at [1318, 415] on div at bounding box center [1310, 422] width 79 height 373
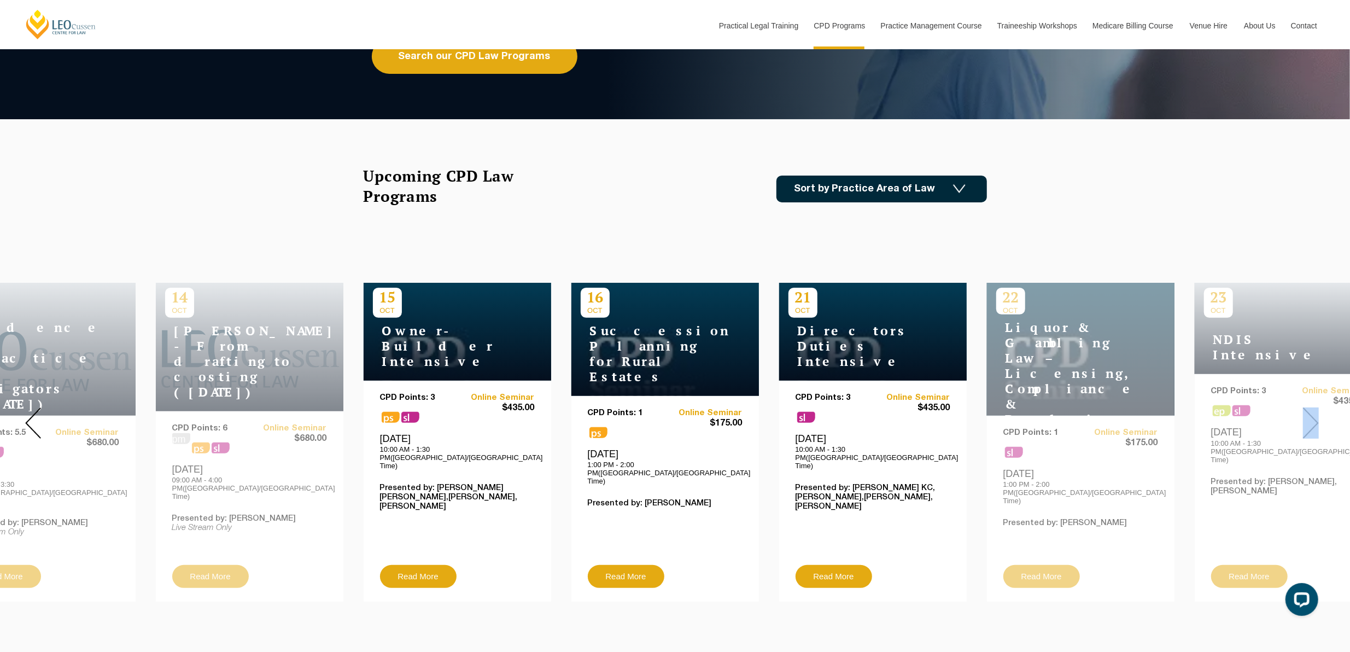
click at [1318, 415] on div at bounding box center [1310, 422] width 79 height 373
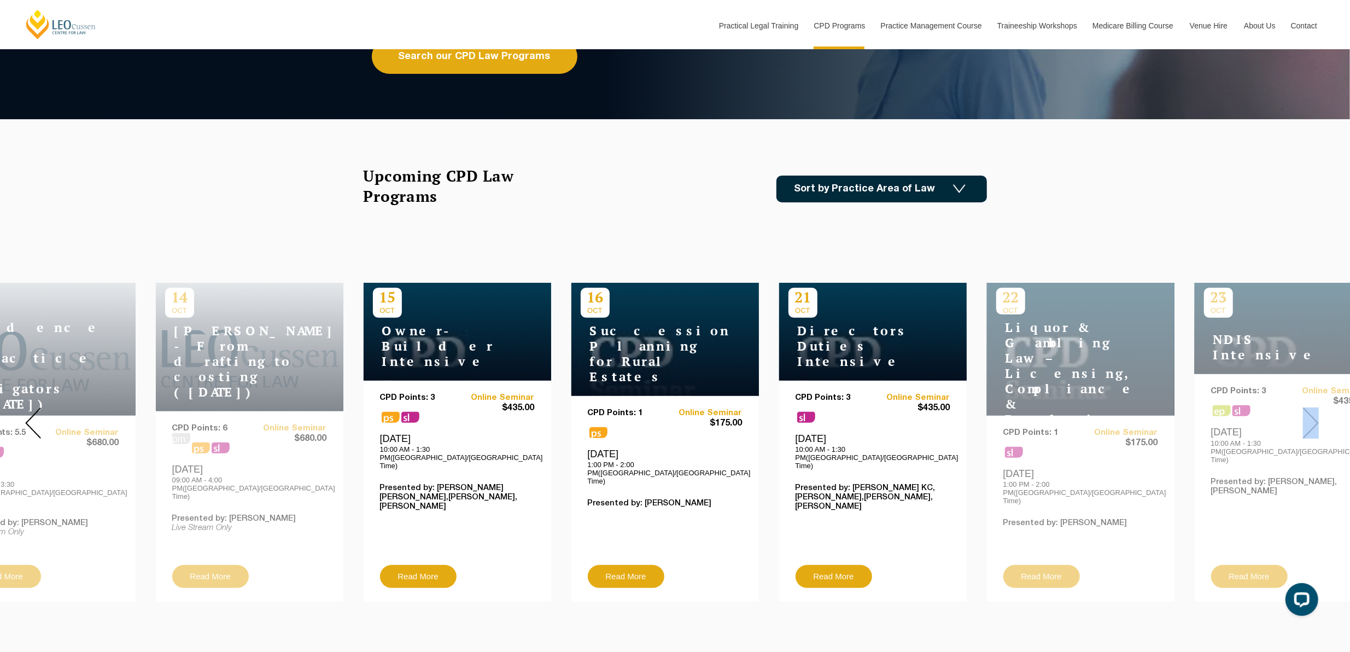
click at [1318, 415] on div at bounding box center [1310, 422] width 79 height 373
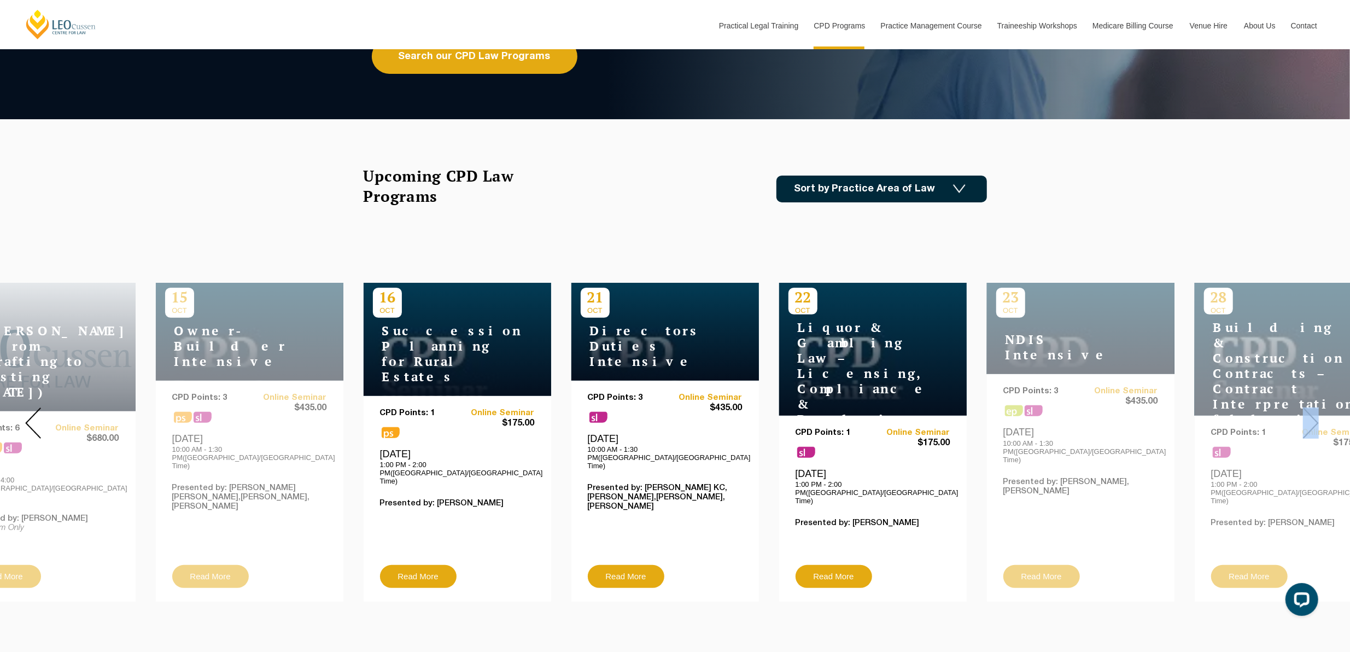
click at [1318, 415] on div at bounding box center [1310, 422] width 79 height 373
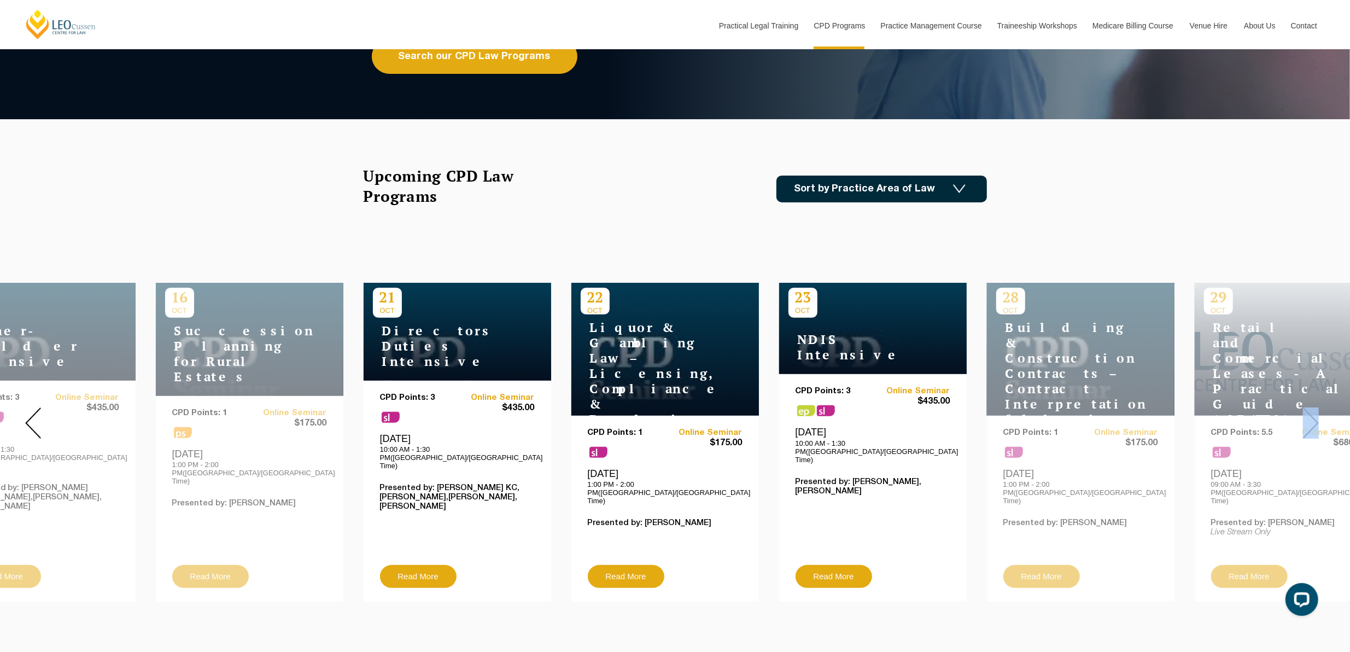
click at [1318, 415] on div at bounding box center [1310, 422] width 79 height 373
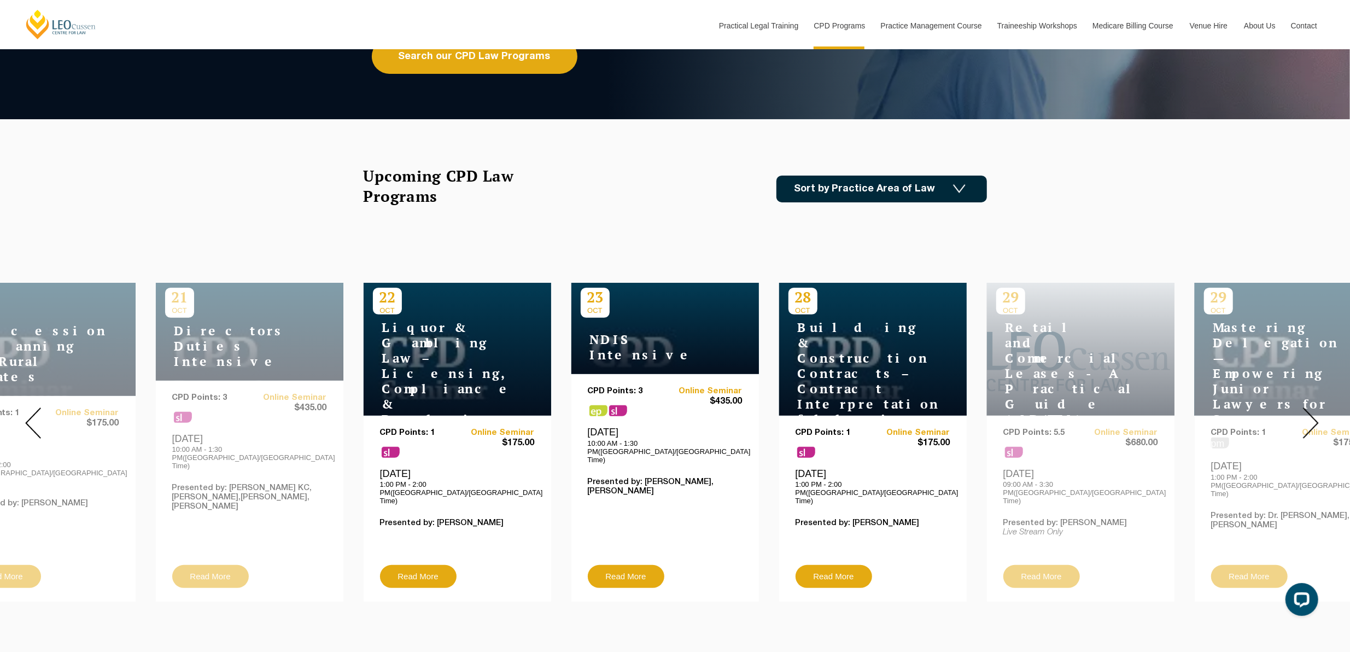
click at [1318, 415] on div at bounding box center [1310, 422] width 79 height 373
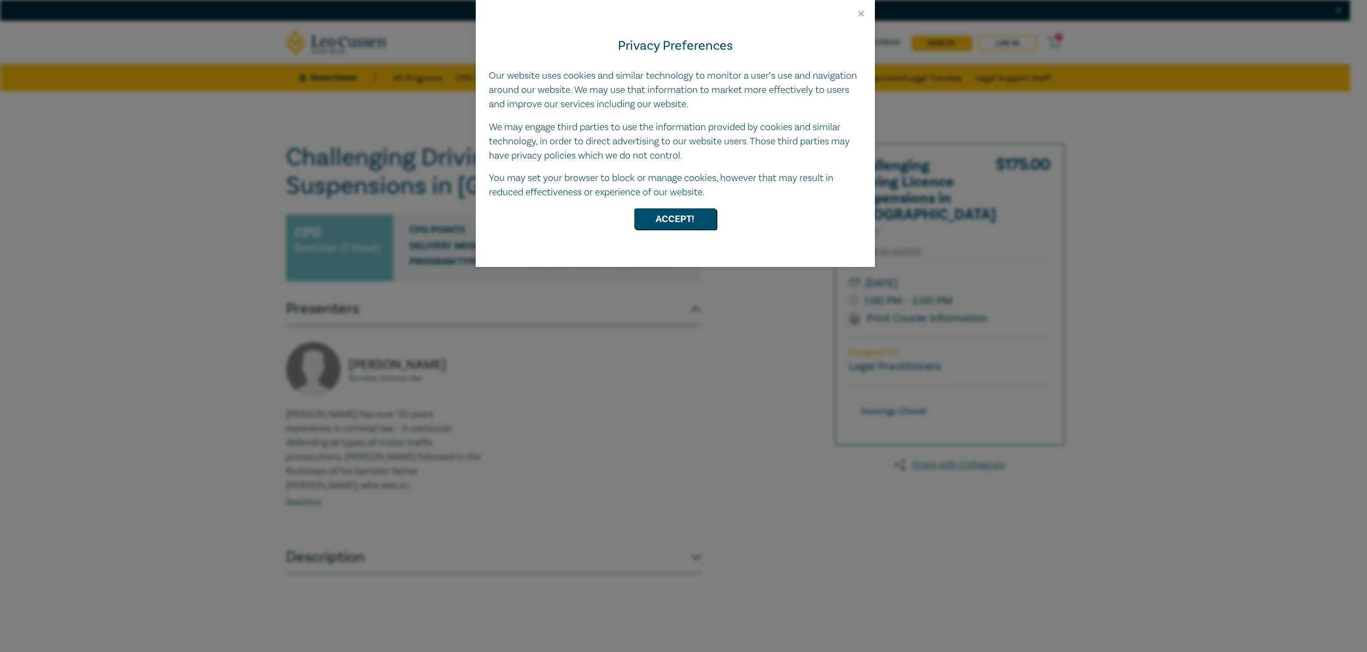
click at [652, 229] on div "Privacy Preferences Our website uses cookies and similar technology to monitor …" at bounding box center [675, 143] width 399 height 248
click at [652, 212] on button "Accept!" at bounding box center [675, 218] width 82 height 21
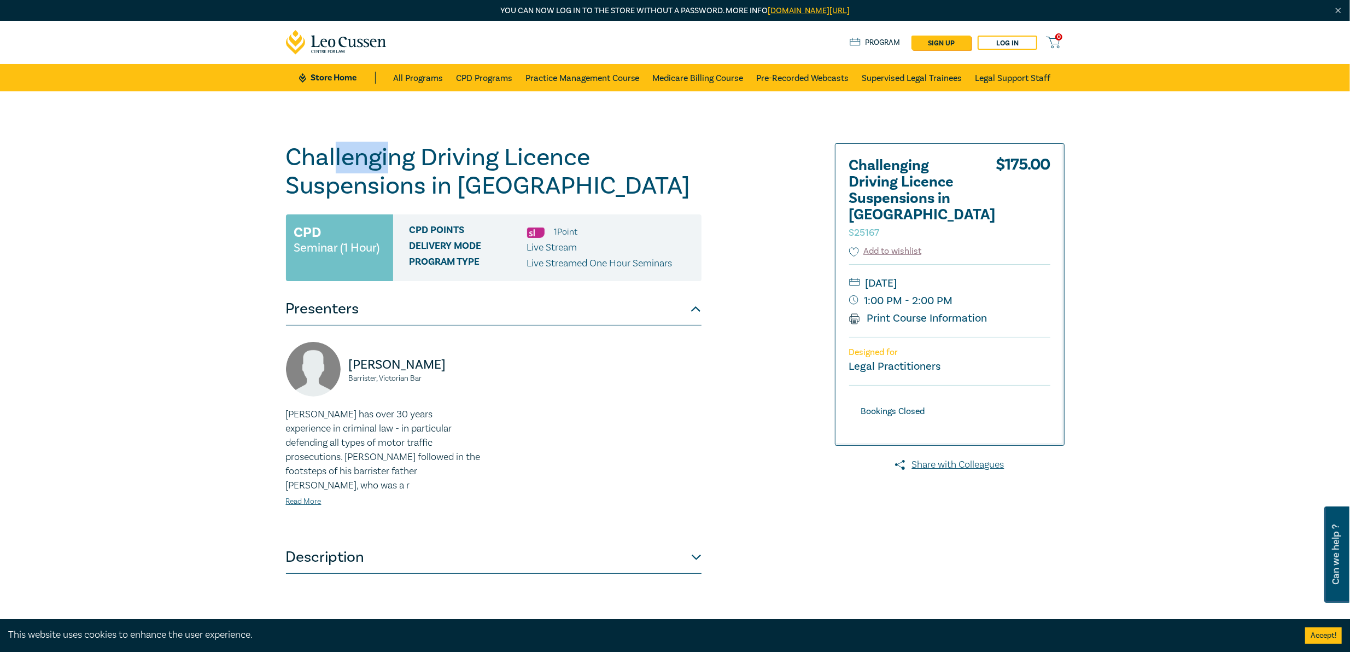
drag, startPoint x: 362, startPoint y: 148, endPoint x: 454, endPoint y: 168, distance: 93.9
click at [448, 159] on h1 "Challenging Driving Licence Suspensions in Victoria S25167" at bounding box center [493, 171] width 415 height 57
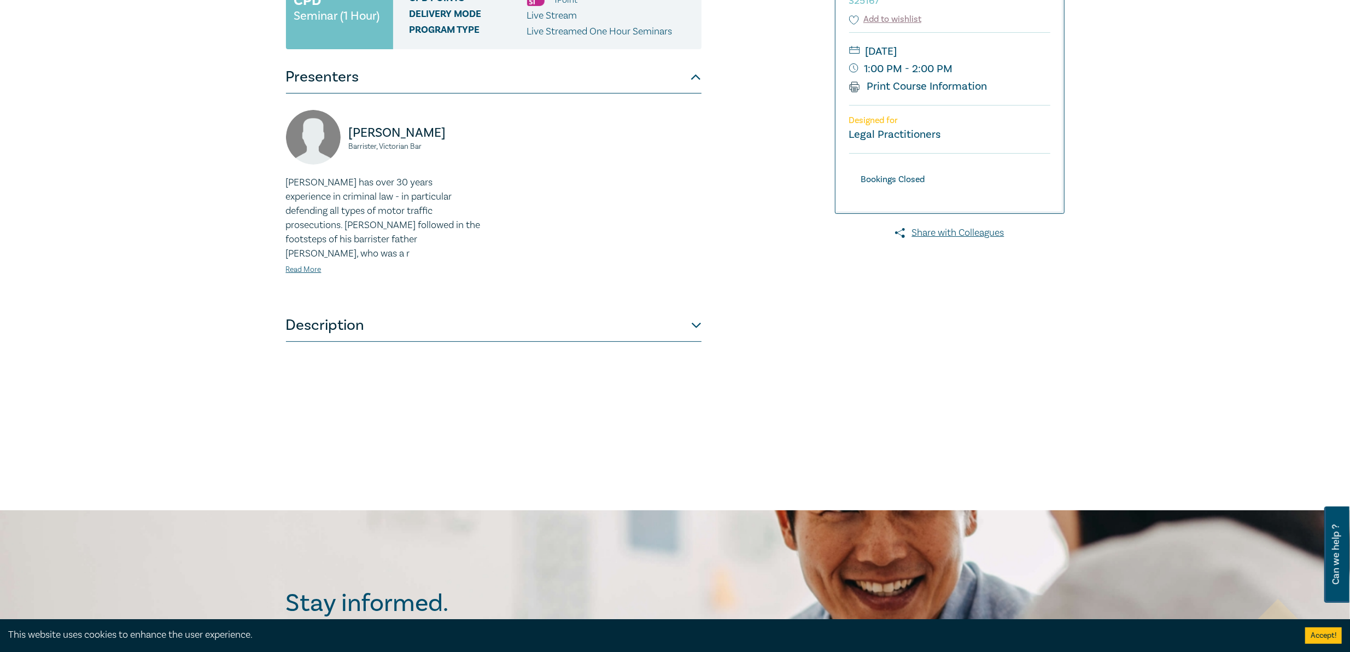
scroll to position [328, 0]
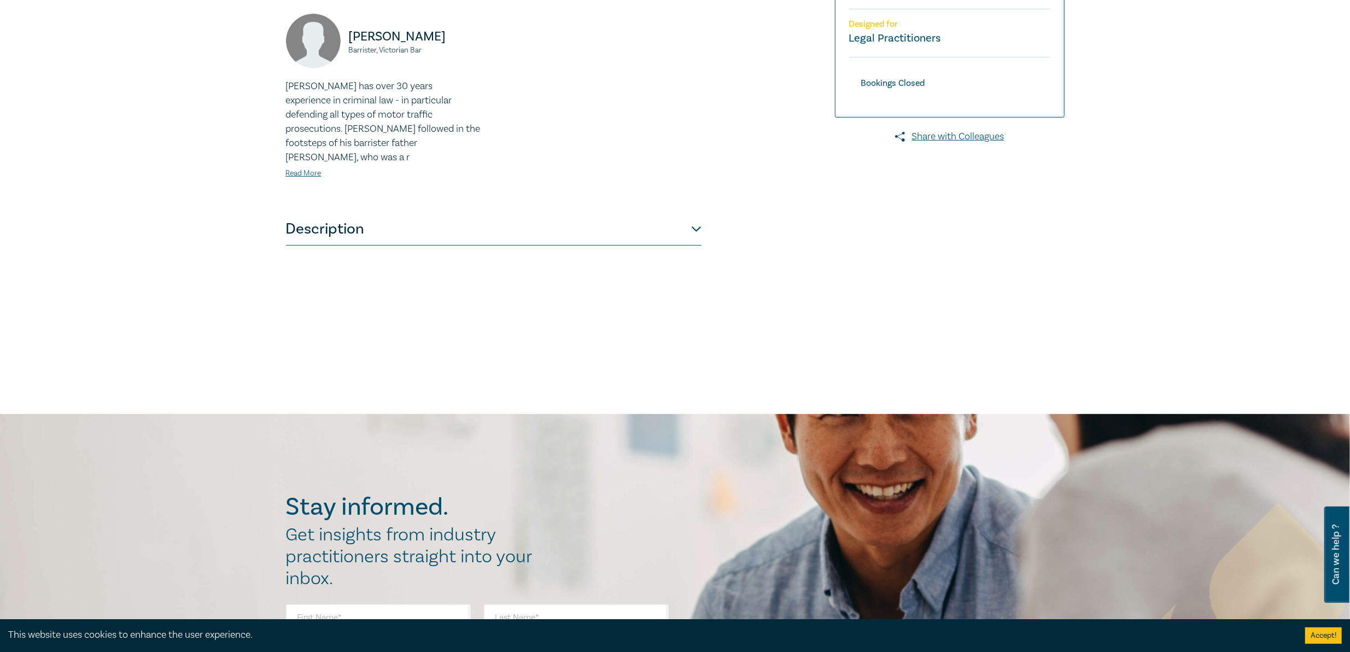
click at [416, 228] on button "Description" at bounding box center [493, 229] width 415 height 33
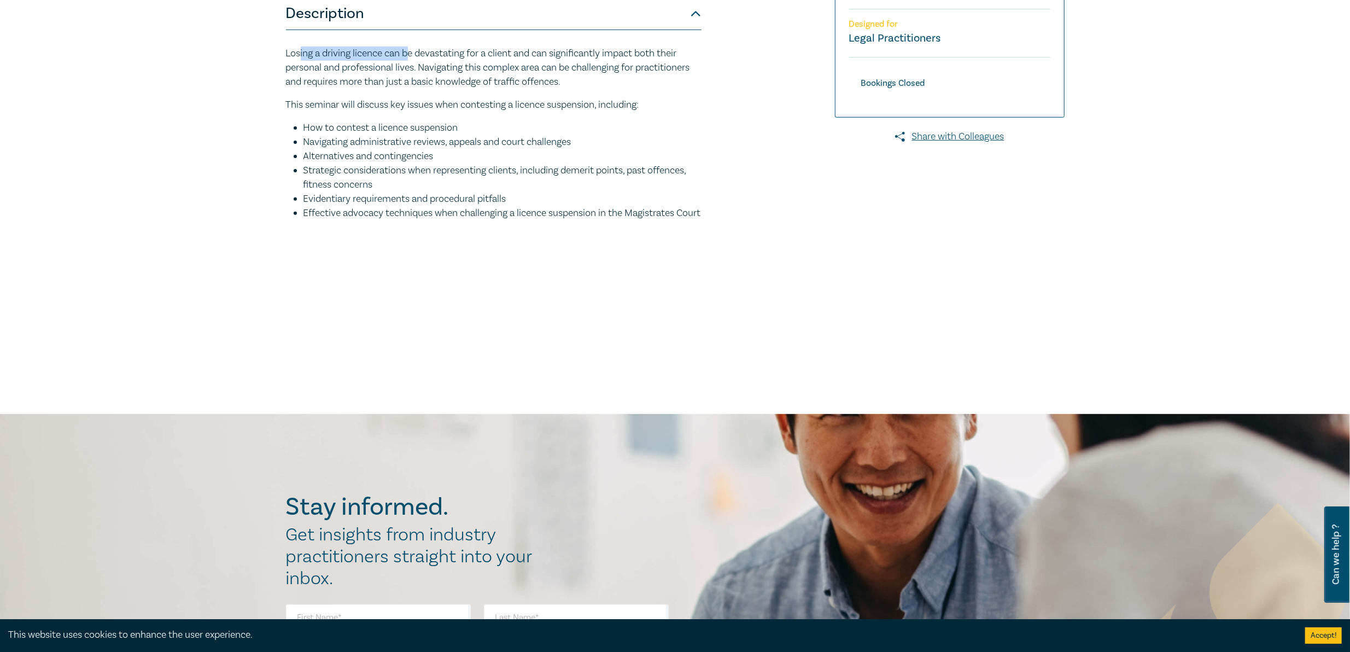
drag, startPoint x: 303, startPoint y: 48, endPoint x: 412, endPoint y: 58, distance: 109.8
click at [412, 58] on p "Losing a driving licence can be devastating for a client and can significantly …" at bounding box center [493, 67] width 415 height 43
drag, startPoint x: 460, startPoint y: 72, endPoint x: 671, endPoint y: 72, distance: 211.0
click at [670, 71] on p "Losing a driving licence can be devastating for a client and can significantly …" at bounding box center [493, 67] width 415 height 43
drag, startPoint x: 372, startPoint y: 84, endPoint x: 532, endPoint y: 87, distance: 160.2
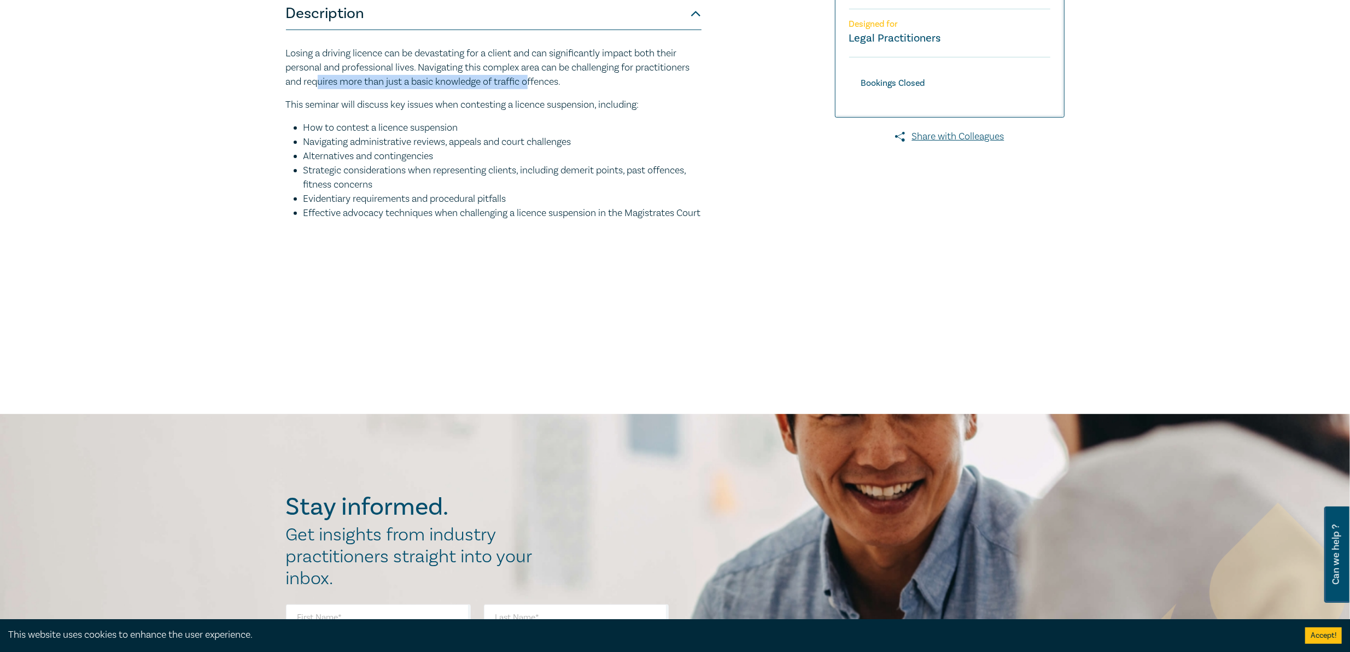
click at [532, 87] on p "Losing a driving licence can be devastating for a client and can significantly …" at bounding box center [493, 67] width 415 height 43
drag, startPoint x: 366, startPoint y: 104, endPoint x: 627, endPoint y: 106, distance: 261.3
click at [627, 106] on p "This seminar will discuss key issues when contesting a licence suspension, incl…" at bounding box center [493, 105] width 415 height 14
drag, startPoint x: 379, startPoint y: 132, endPoint x: 515, endPoint y: 128, distance: 135.6
click at [503, 128] on li "How to contest a licence suspension" at bounding box center [502, 128] width 398 height 14
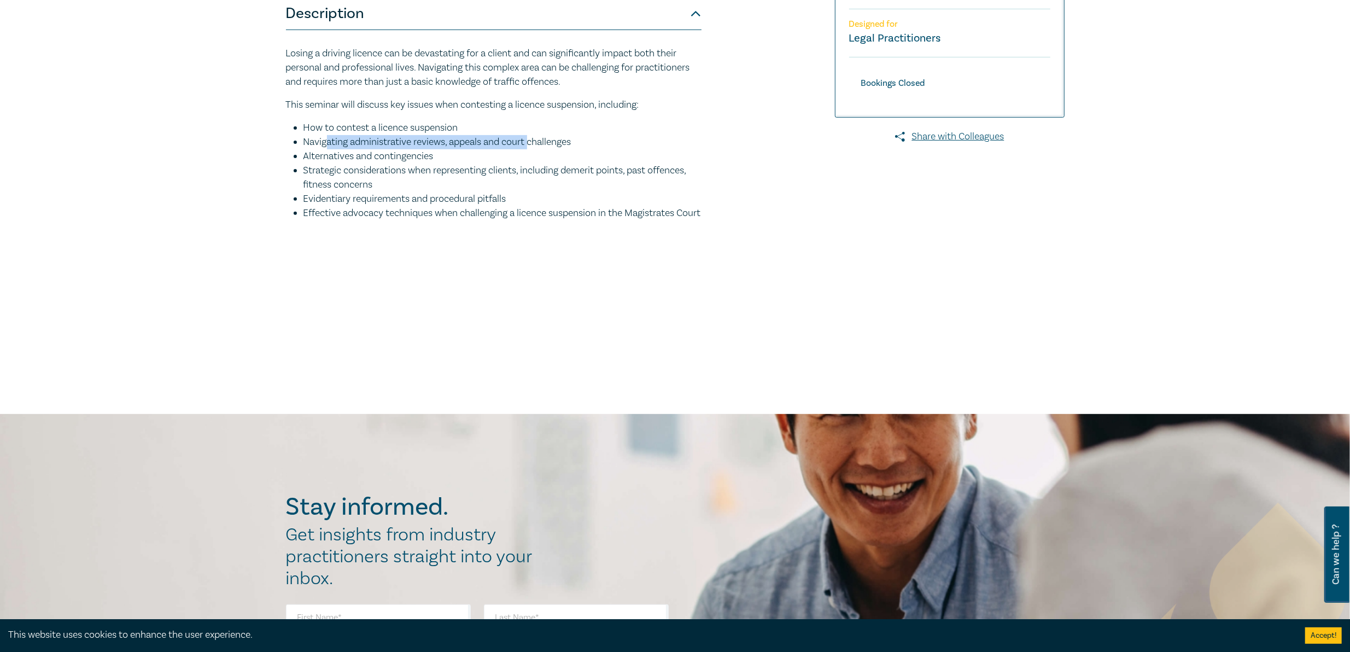
drag, startPoint x: 350, startPoint y: 142, endPoint x: 578, endPoint y: 145, distance: 228.0
click at [568, 145] on li "Navigating administrative reviews, appeals and court challenges" at bounding box center [502, 142] width 398 height 14
drag, startPoint x: 318, startPoint y: 154, endPoint x: 432, endPoint y: 157, distance: 113.7
click at [431, 157] on li "Alternatives and contingencies" at bounding box center [502, 156] width 398 height 14
drag, startPoint x: 298, startPoint y: 174, endPoint x: 450, endPoint y: 185, distance: 152.9
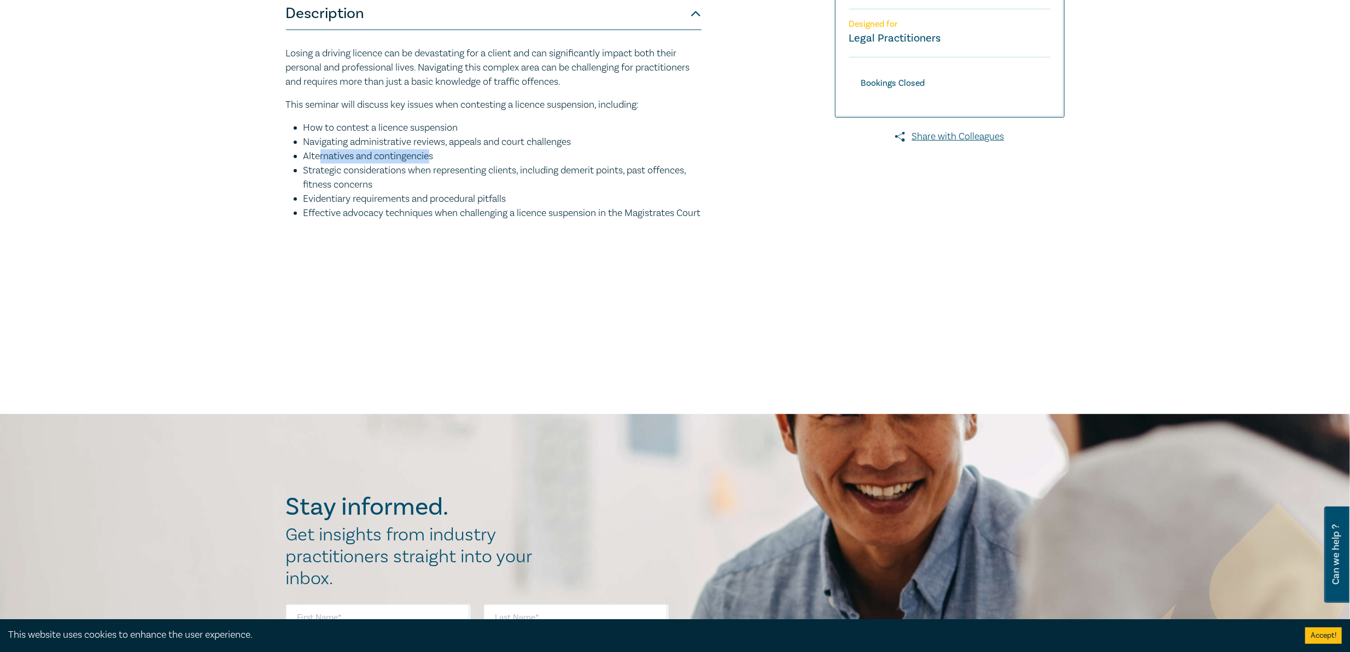
click at [464, 185] on li "Strategic considerations when representing clients, including demerit points, p…" at bounding box center [502, 177] width 398 height 28
drag, startPoint x: 330, startPoint y: 201, endPoint x: 438, endPoint y: 211, distance: 108.7
click at [438, 211] on ul "How to contest a licence suspension Navigating administrative reviews, appeals …" at bounding box center [493, 170] width 415 height 99
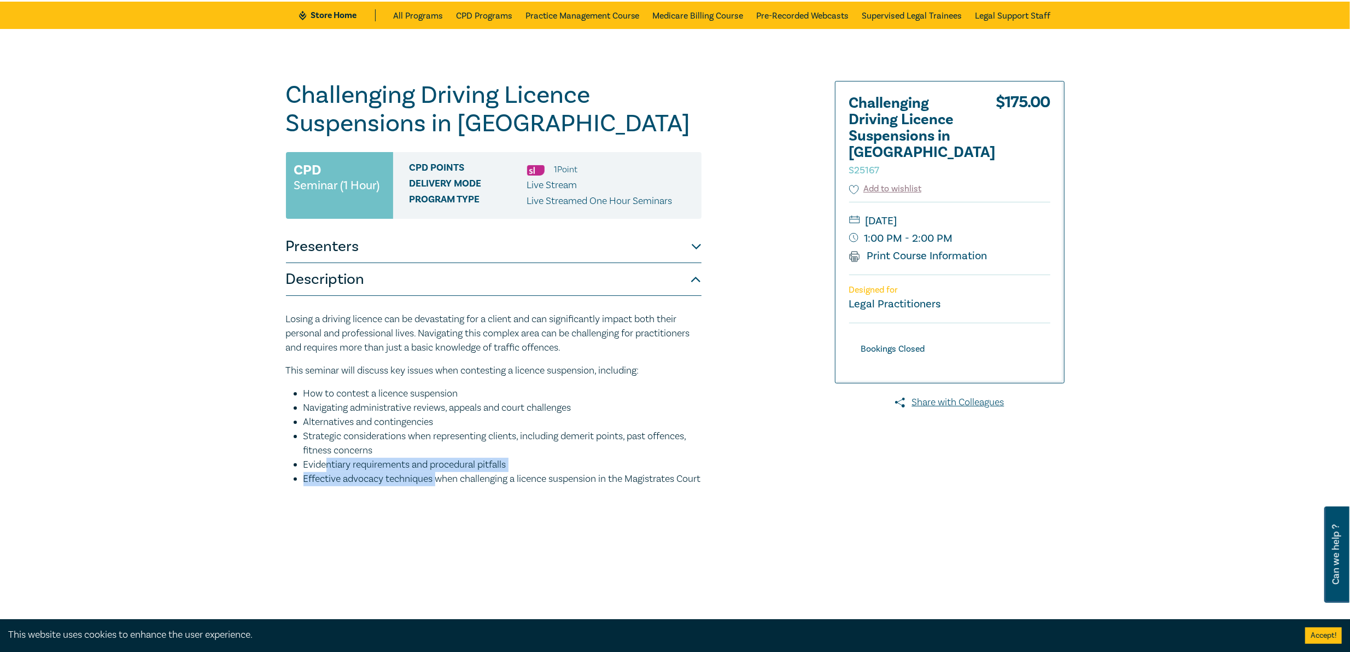
scroll to position [0, 0]
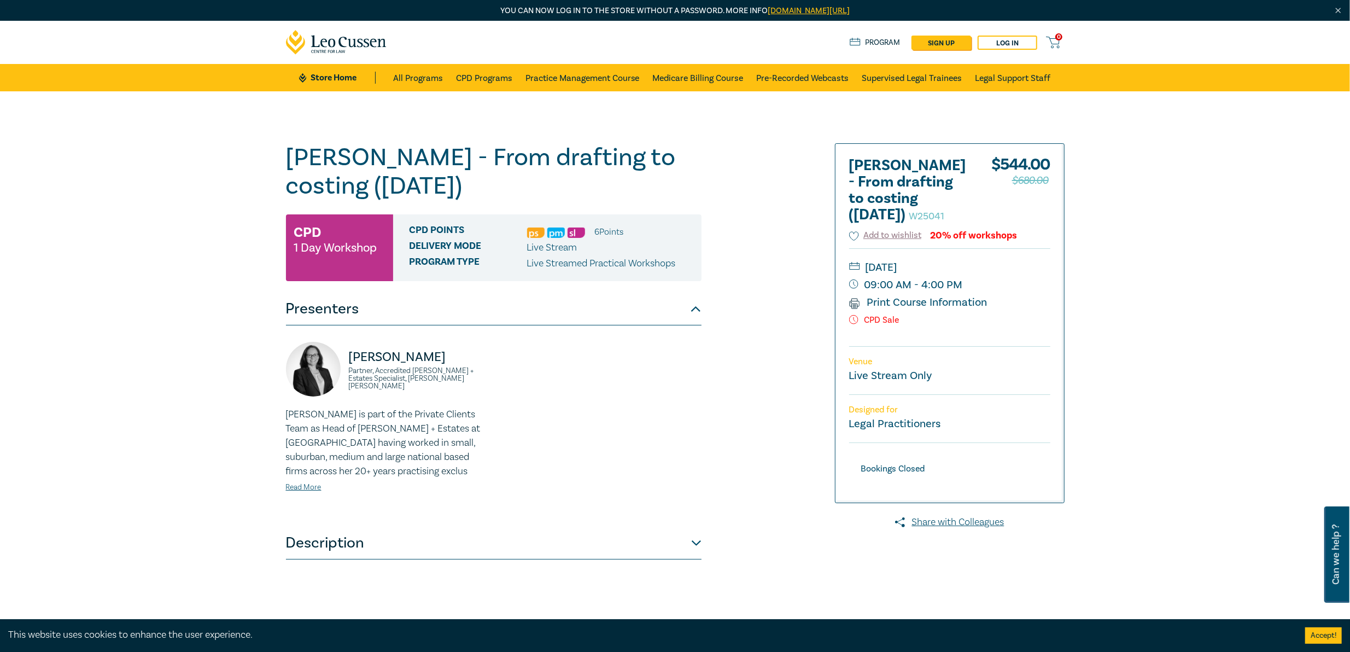
click at [898, 276] on small "[DATE]" at bounding box center [949, 267] width 201 height 17
drag, startPoint x: 936, startPoint y: 254, endPoint x: 959, endPoint y: 301, distance: 52.3
click at [959, 301] on div "[PERSON_NAME] - From drafting to costing ([DATE]) W25041 $ 544.00 $680.00 Add t…" at bounding box center [949, 323] width 228 height 359
click at [930, 325] on p "CPD Sale" at bounding box center [949, 320] width 201 height 10
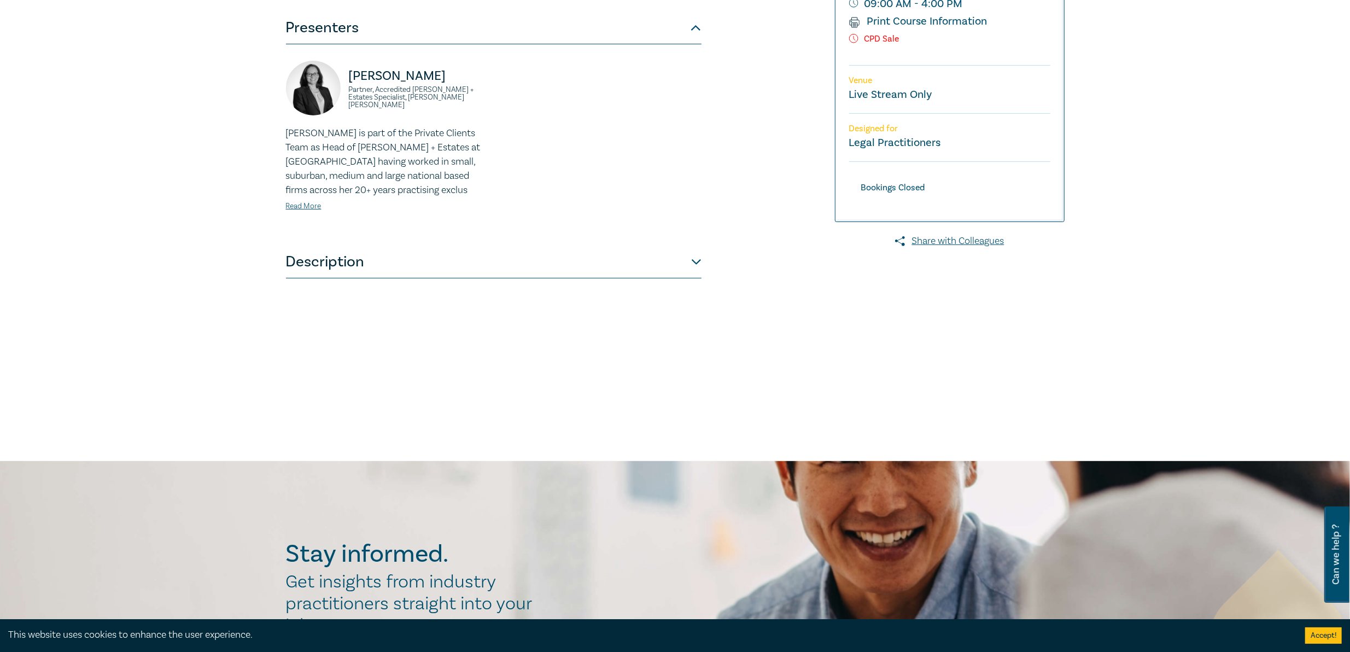
scroll to position [328, 0]
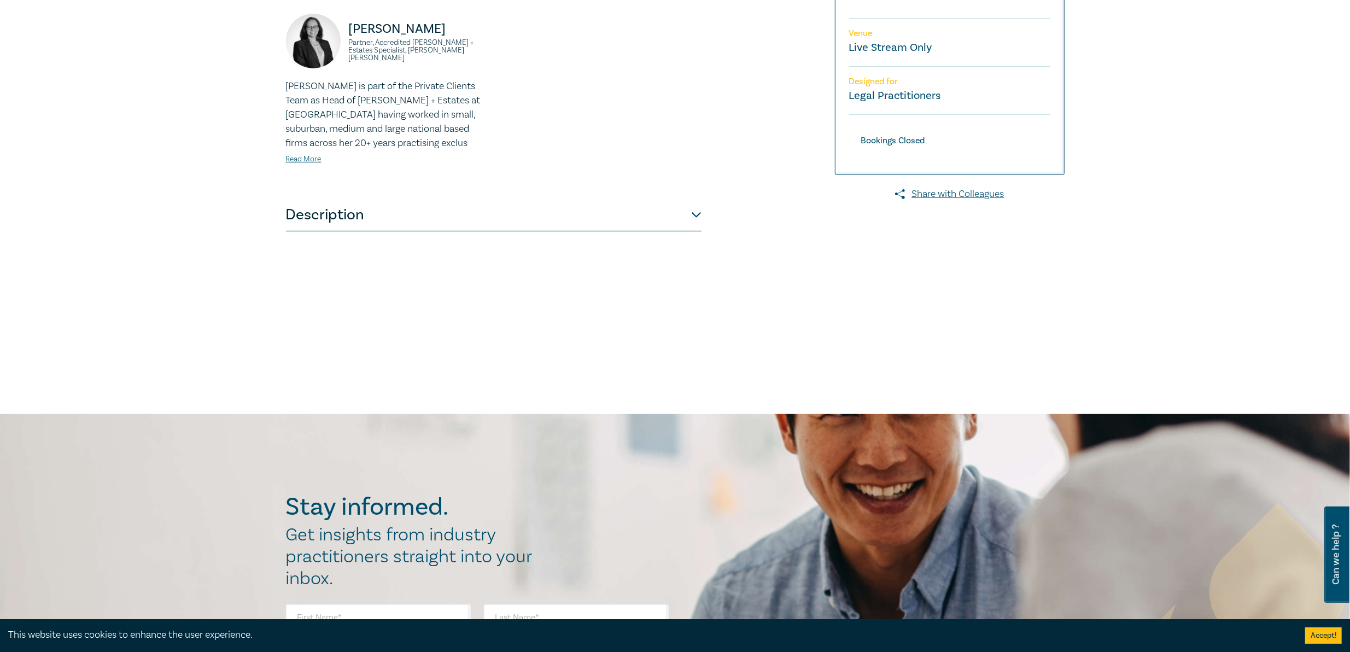
click at [405, 220] on button "Description" at bounding box center [493, 214] width 415 height 33
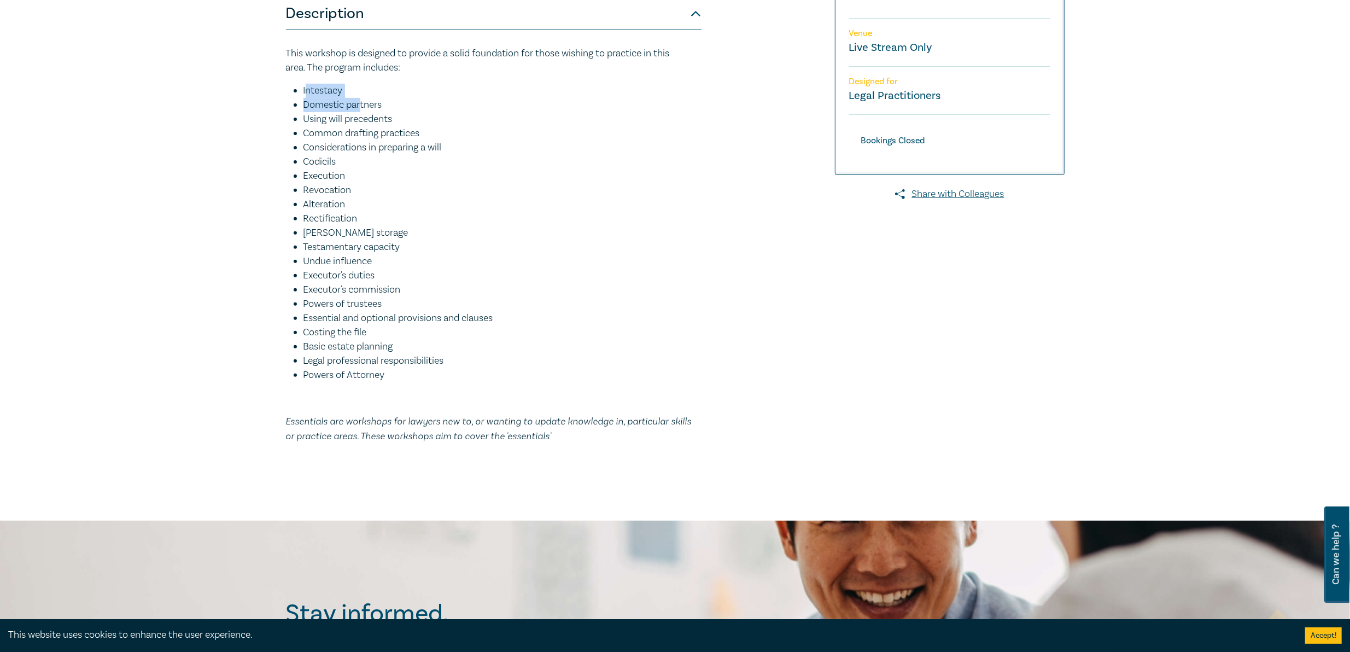
drag, startPoint x: 307, startPoint y: 85, endPoint x: 361, endPoint y: 102, distance: 56.5
click at [361, 102] on ul "Intestacy Domestic partners Using will precedents Common drafting practices Con…" at bounding box center [493, 233] width 415 height 298
click at [329, 114] on li "Using will precedents" at bounding box center [502, 119] width 398 height 14
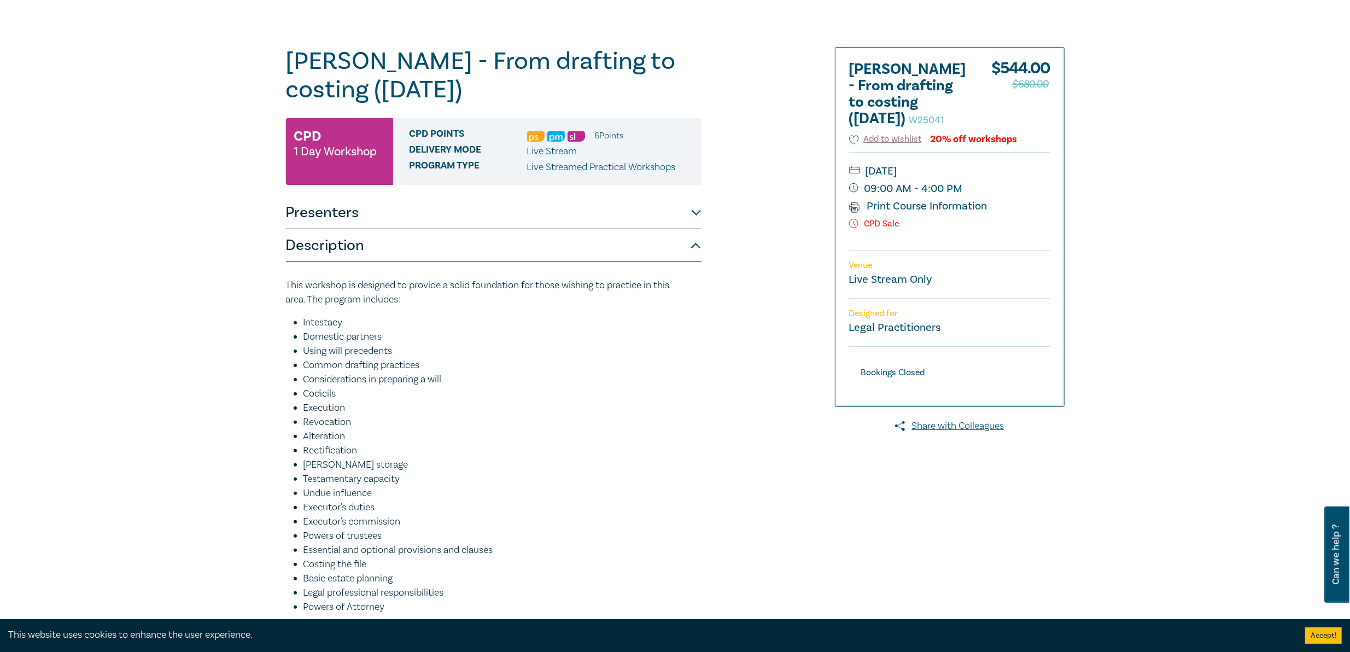
scroll to position [0, 0]
